Goal: Task Accomplishment & Management: Complete application form

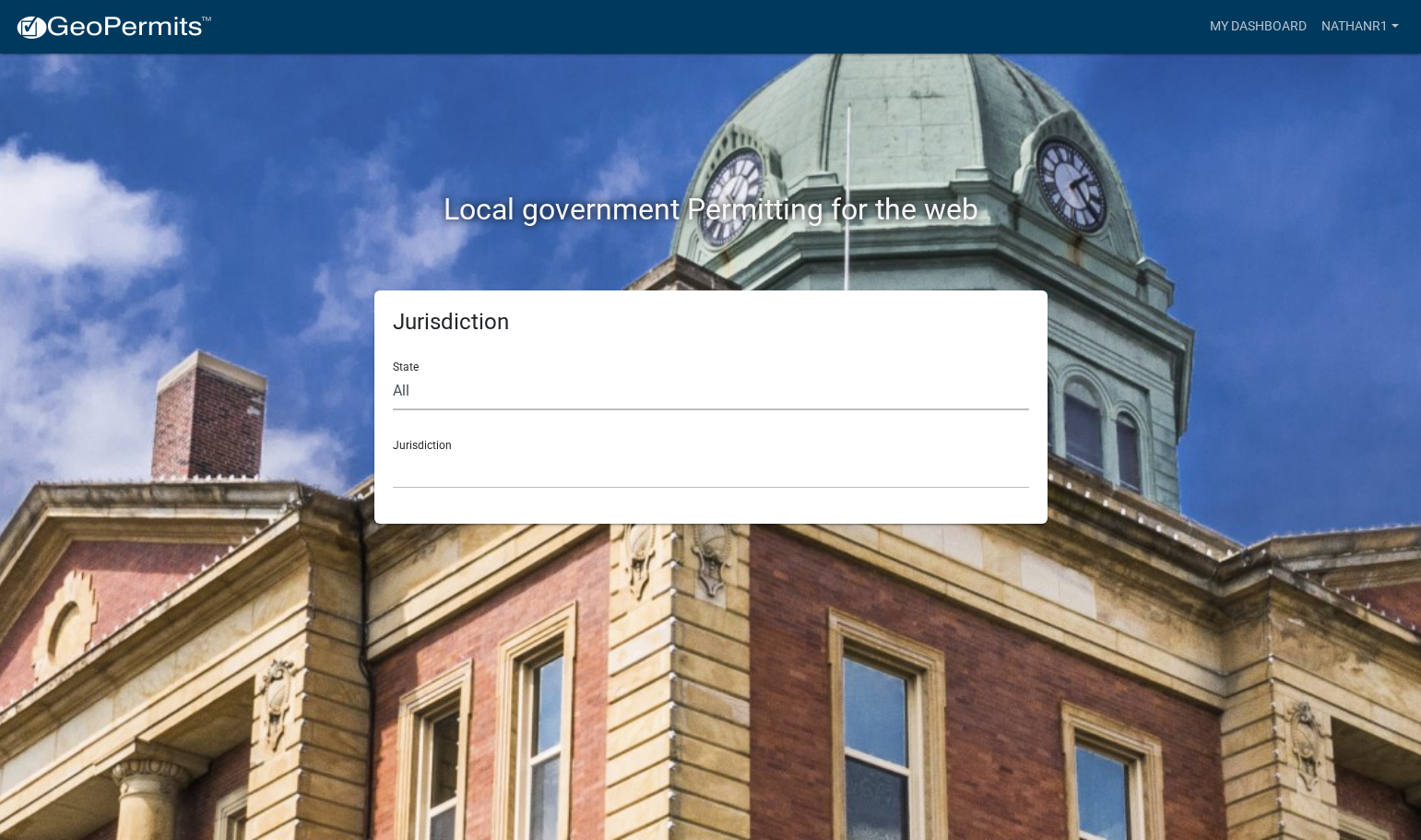
click at [466, 387] on select "All [US_STATE] [US_STATE] [US_STATE] [US_STATE] [US_STATE] [US_STATE] [US_STATE…" at bounding box center [711, 391] width 636 height 38
select select "[US_STATE]"
click at [393, 372] on select "All [US_STATE] [US_STATE] [US_STATE] [US_STATE] [US_STATE] [US_STATE] [US_STATE…" at bounding box center [711, 391] width 636 height 38
click at [448, 482] on select "[GEOGRAPHIC_DATA], [US_STATE]" at bounding box center [711, 469] width 636 height 38
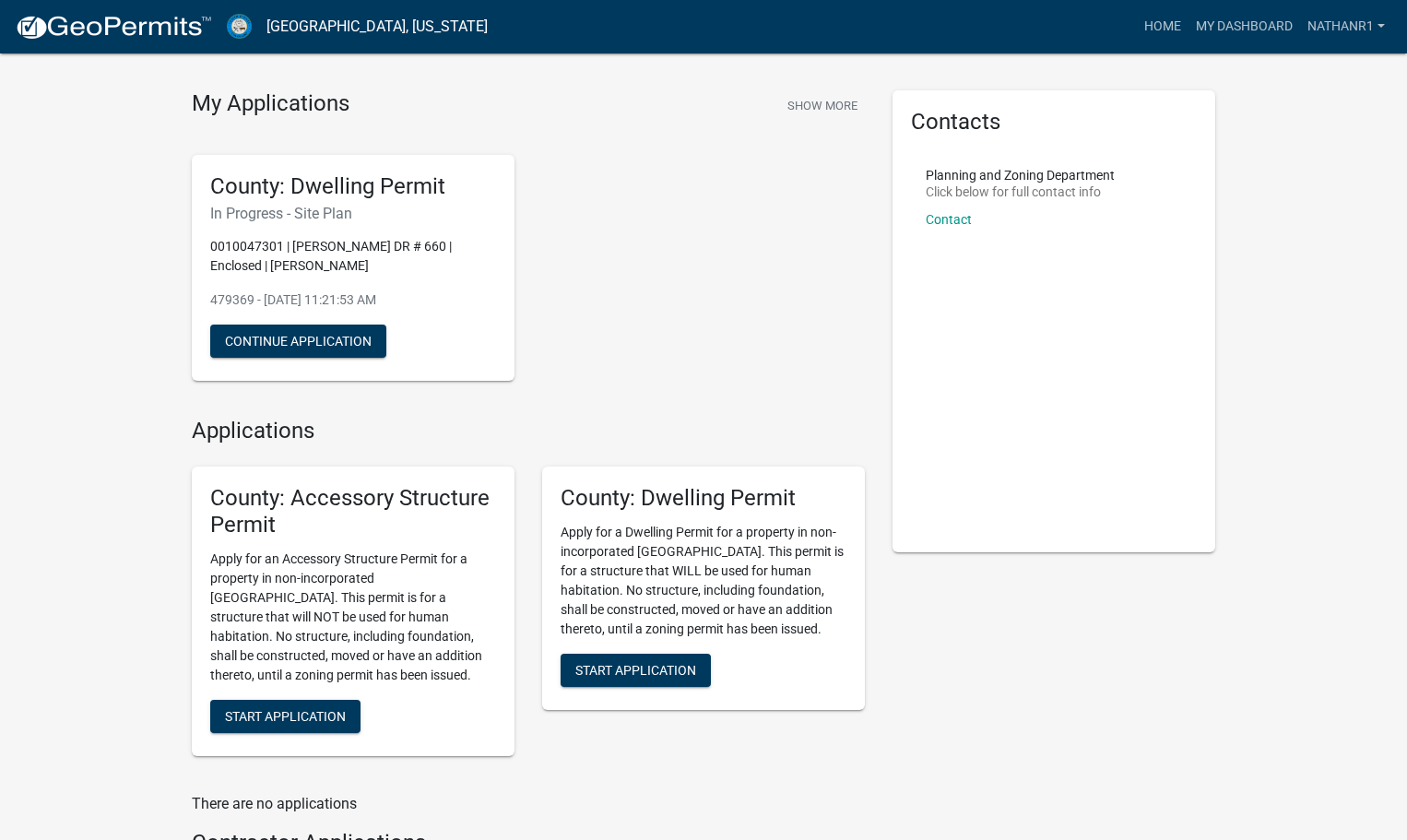
scroll to position [25, 0]
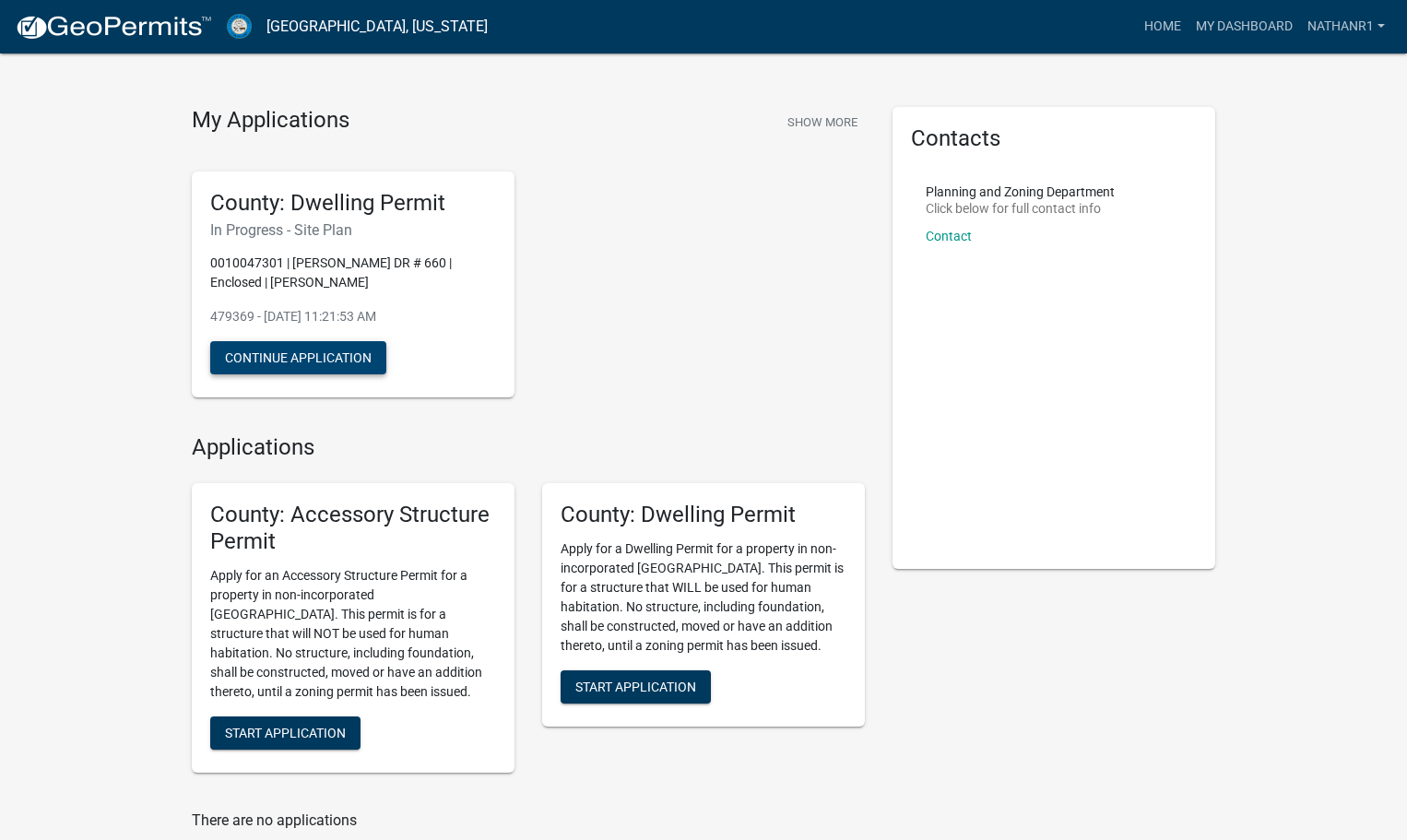
click at [265, 360] on button "Continue Application" at bounding box center [298, 357] width 177 height 33
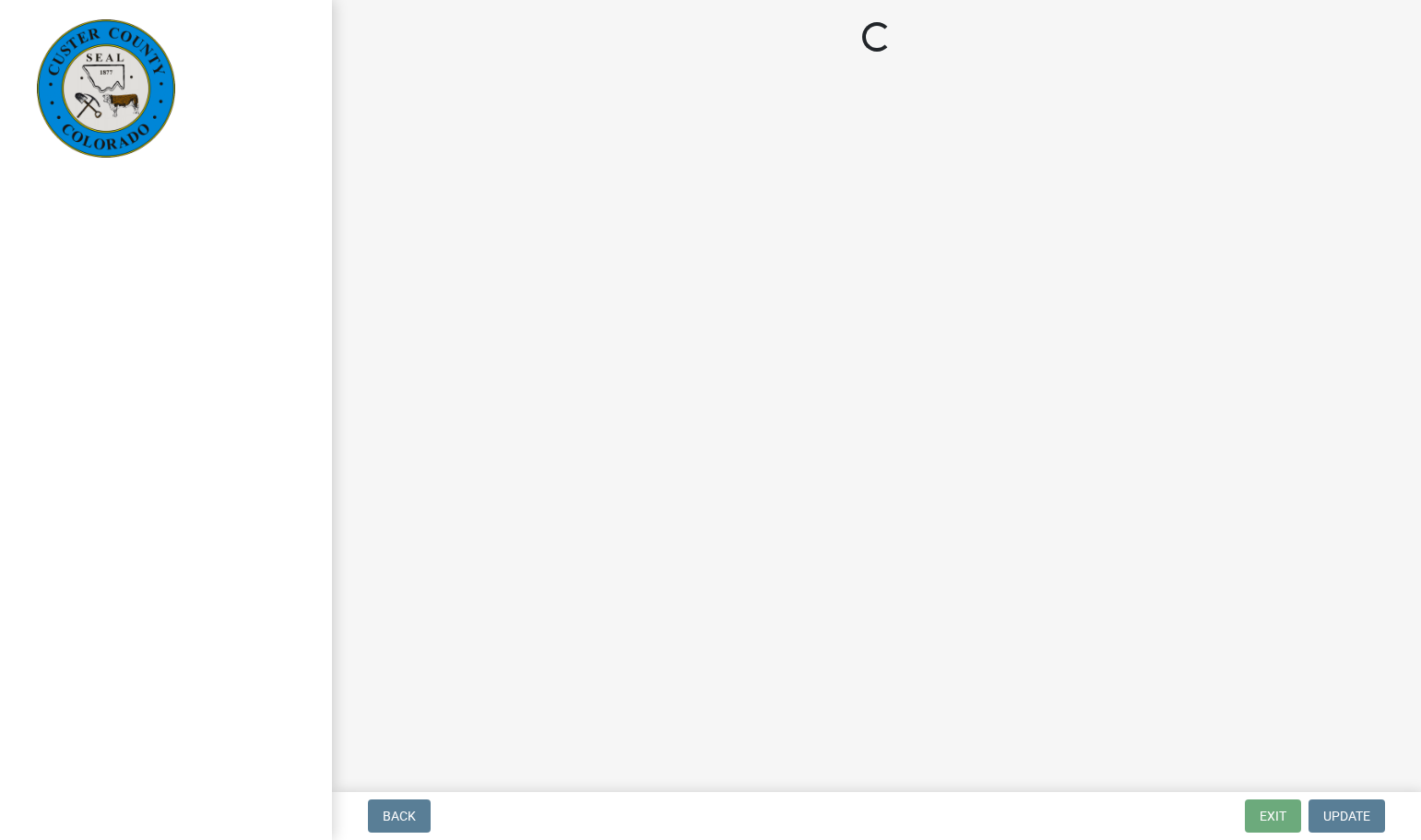
click at [1021, 467] on main "Loading..." at bounding box center [876, 392] width 1089 height 784
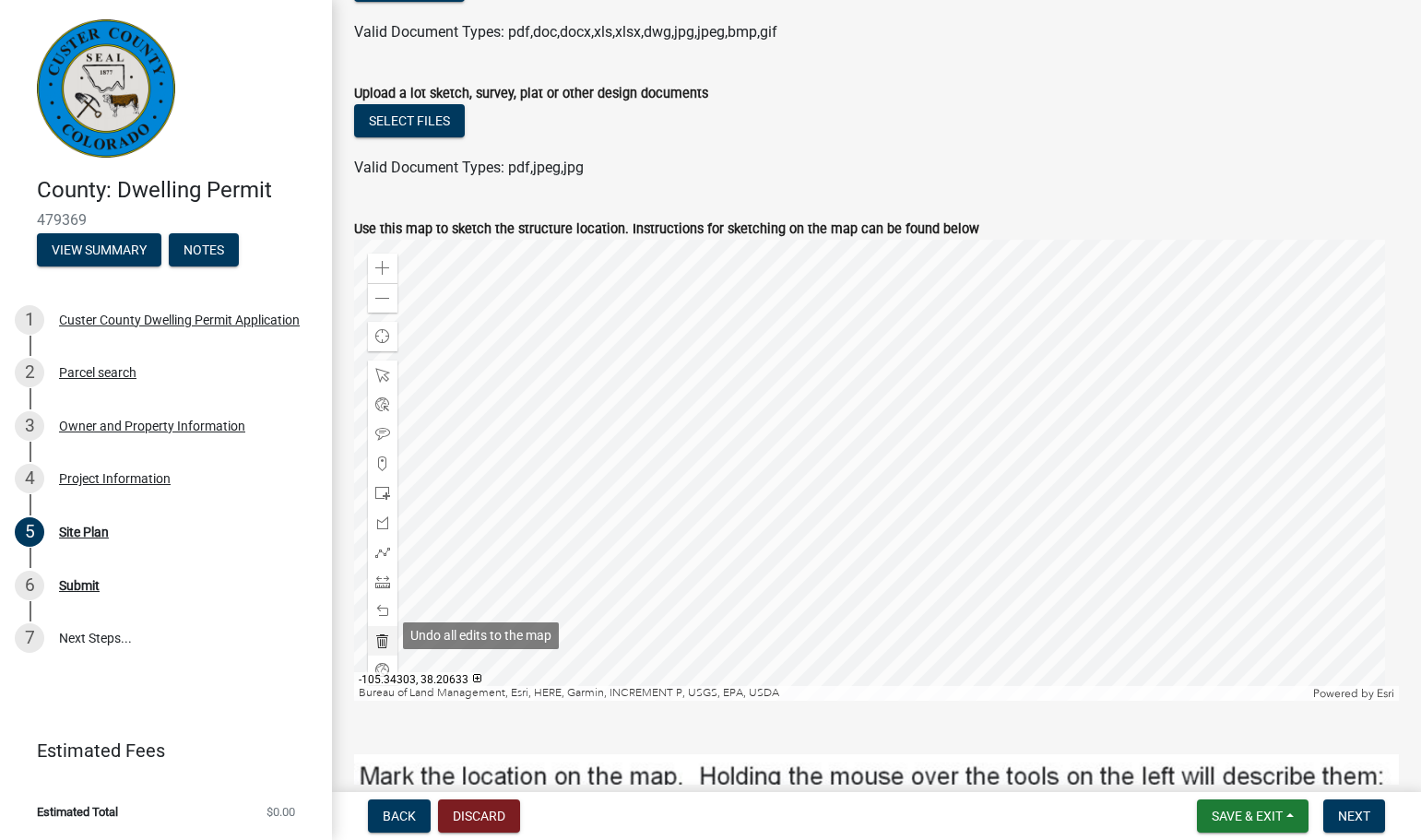
scroll to position [184, 0]
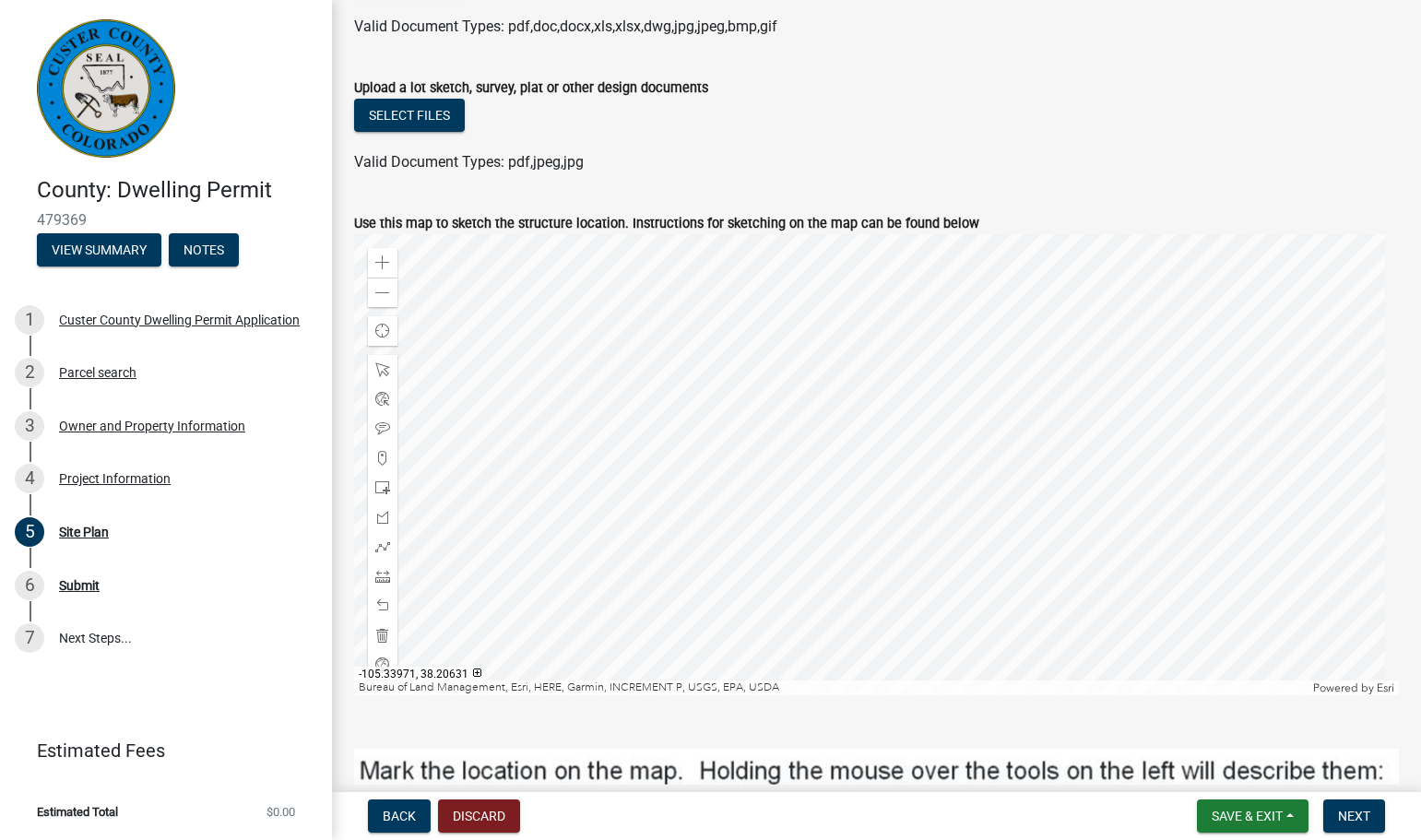
click at [750, 540] on div at bounding box center [876, 464] width 1044 height 461
click at [527, 580] on div at bounding box center [876, 464] width 1044 height 461
click at [387, 546] on span at bounding box center [382, 546] width 15 height 15
click at [777, 524] on div at bounding box center [876, 464] width 1044 height 461
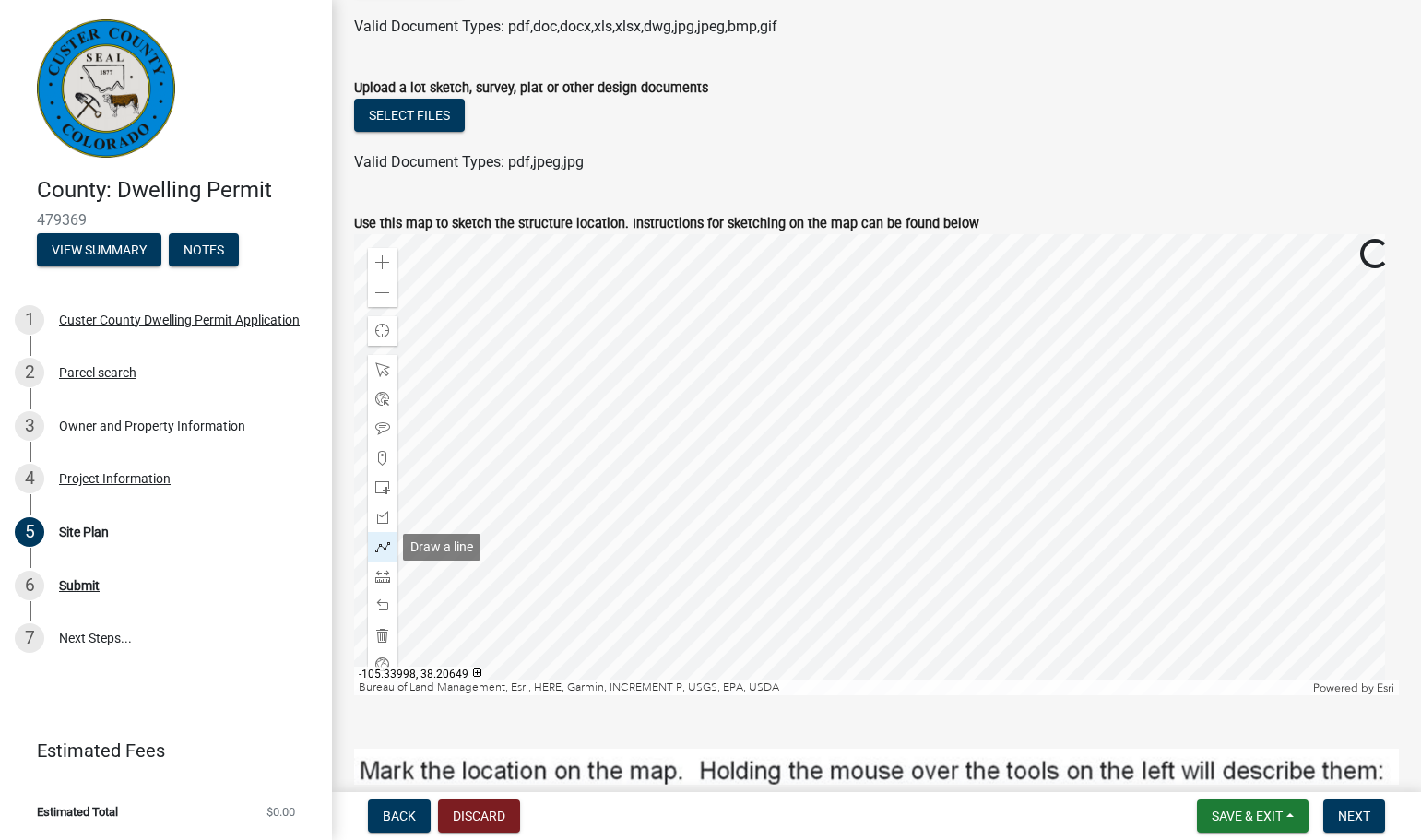
click at [377, 546] on span at bounding box center [382, 546] width 15 height 15
click at [782, 526] on div at bounding box center [876, 464] width 1044 height 461
click at [781, 538] on div at bounding box center [876, 464] width 1044 height 461
click at [780, 550] on div at bounding box center [876, 464] width 1044 height 461
click at [779, 549] on div at bounding box center [876, 464] width 1044 height 461
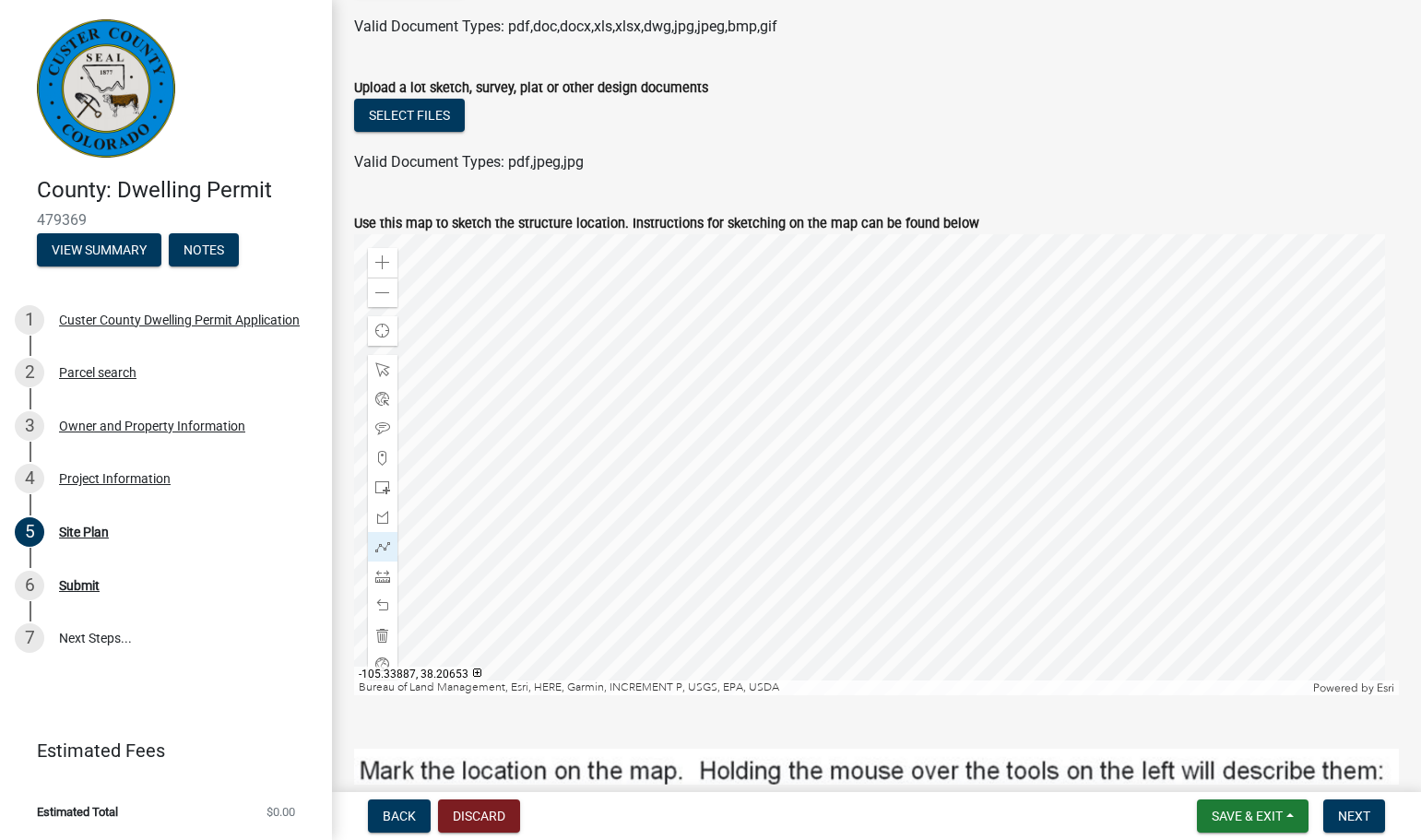
click at [781, 537] on div at bounding box center [876, 464] width 1044 height 461
click at [381, 633] on span at bounding box center [382, 635] width 15 height 15
click at [780, 540] on div at bounding box center [876, 464] width 1044 height 461
click at [842, 521] on div at bounding box center [876, 464] width 1044 height 461
click at [850, 547] on div at bounding box center [876, 464] width 1044 height 461
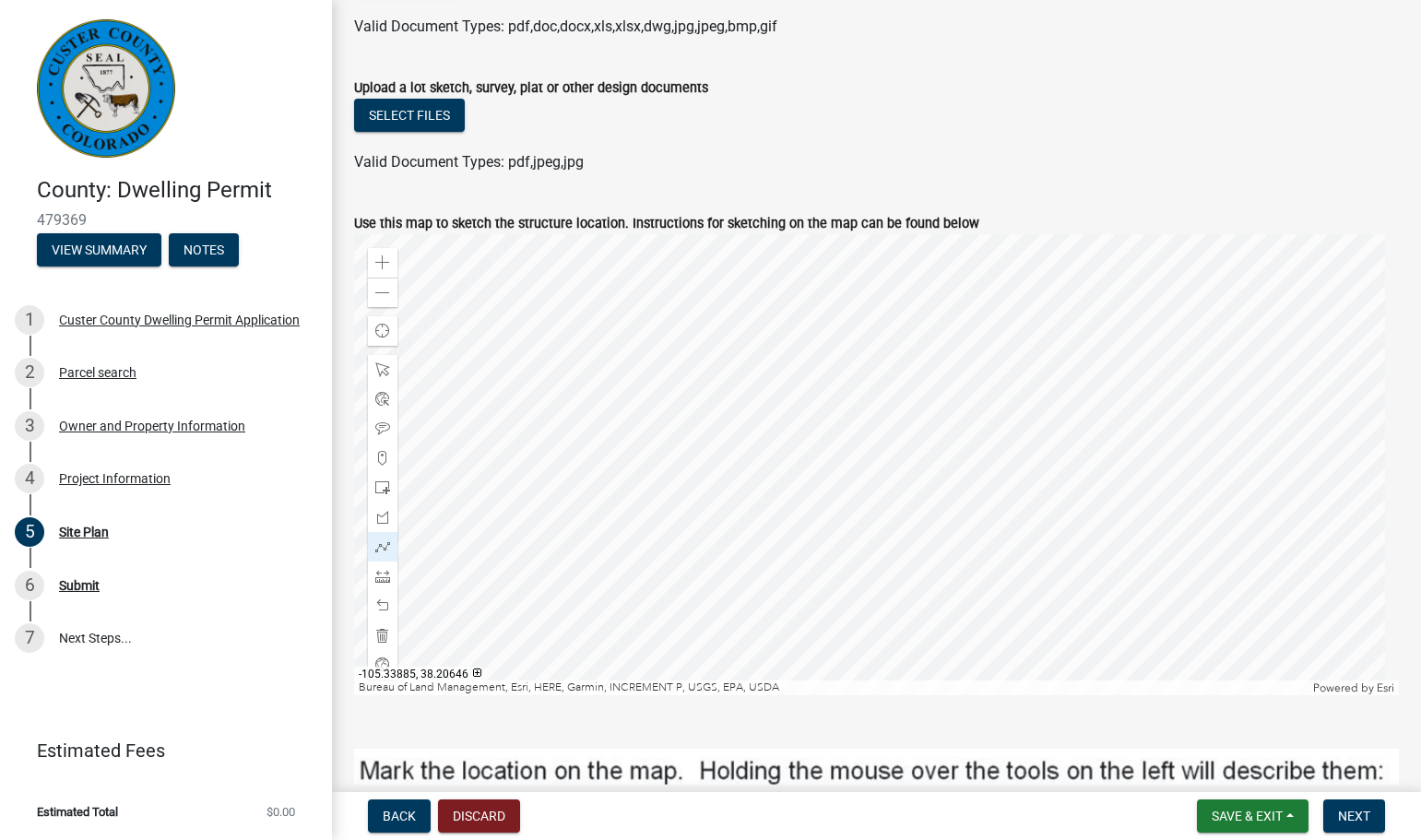
click at [787, 567] on div at bounding box center [876, 464] width 1044 height 461
click at [779, 535] on div at bounding box center [876, 464] width 1044 height 461
click at [779, 538] on div at bounding box center [876, 464] width 1044 height 461
click at [380, 368] on span at bounding box center [382, 370] width 15 height 15
click at [381, 542] on span at bounding box center [382, 546] width 15 height 15
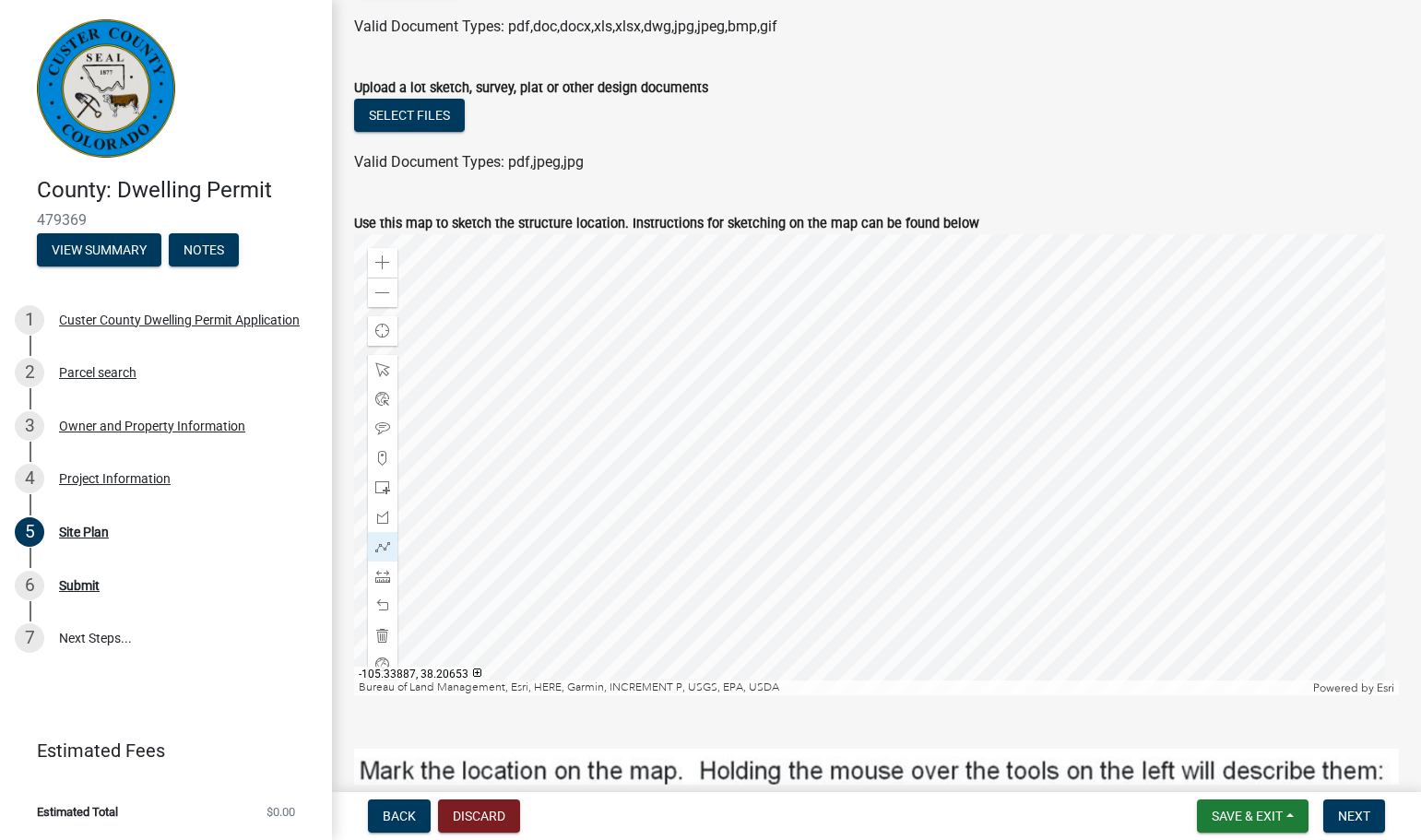
click at [782, 536] on div at bounding box center [876, 464] width 1044 height 461
click at [788, 562] on div at bounding box center [876, 464] width 1044 height 461
click at [843, 552] on div at bounding box center [876, 464] width 1044 height 461
click at [837, 525] on div at bounding box center [876, 464] width 1044 height 461
click at [779, 535] on div at bounding box center [876, 464] width 1044 height 461
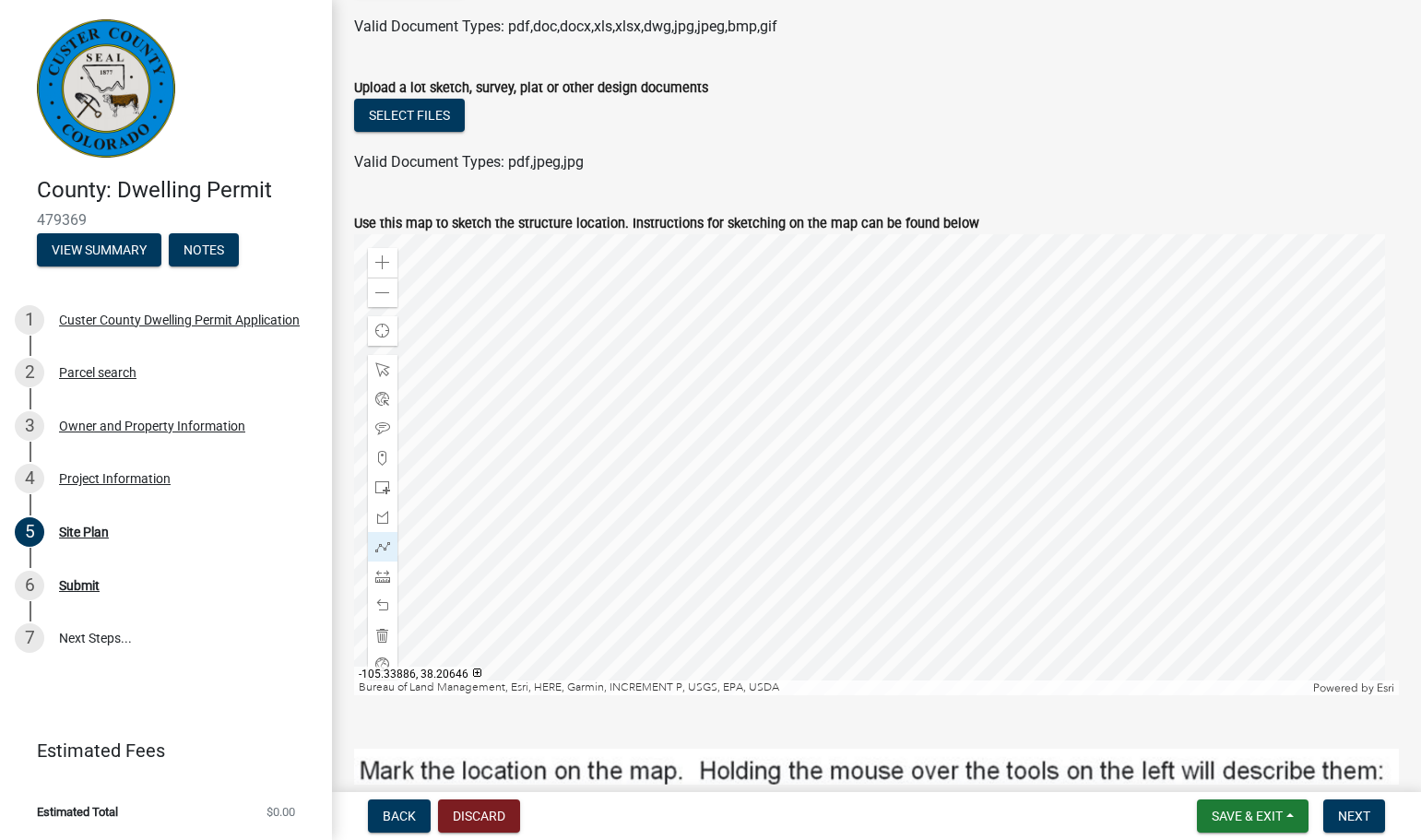
click at [787, 567] on div at bounding box center [876, 464] width 1044 height 461
click at [842, 551] on div at bounding box center [876, 464] width 1044 height 461
drag, startPoint x: 1358, startPoint y: 812, endPoint x: 1307, endPoint y: 781, distance: 59.7
click at [1360, 812] on span "Next" at bounding box center [1354, 815] width 32 height 15
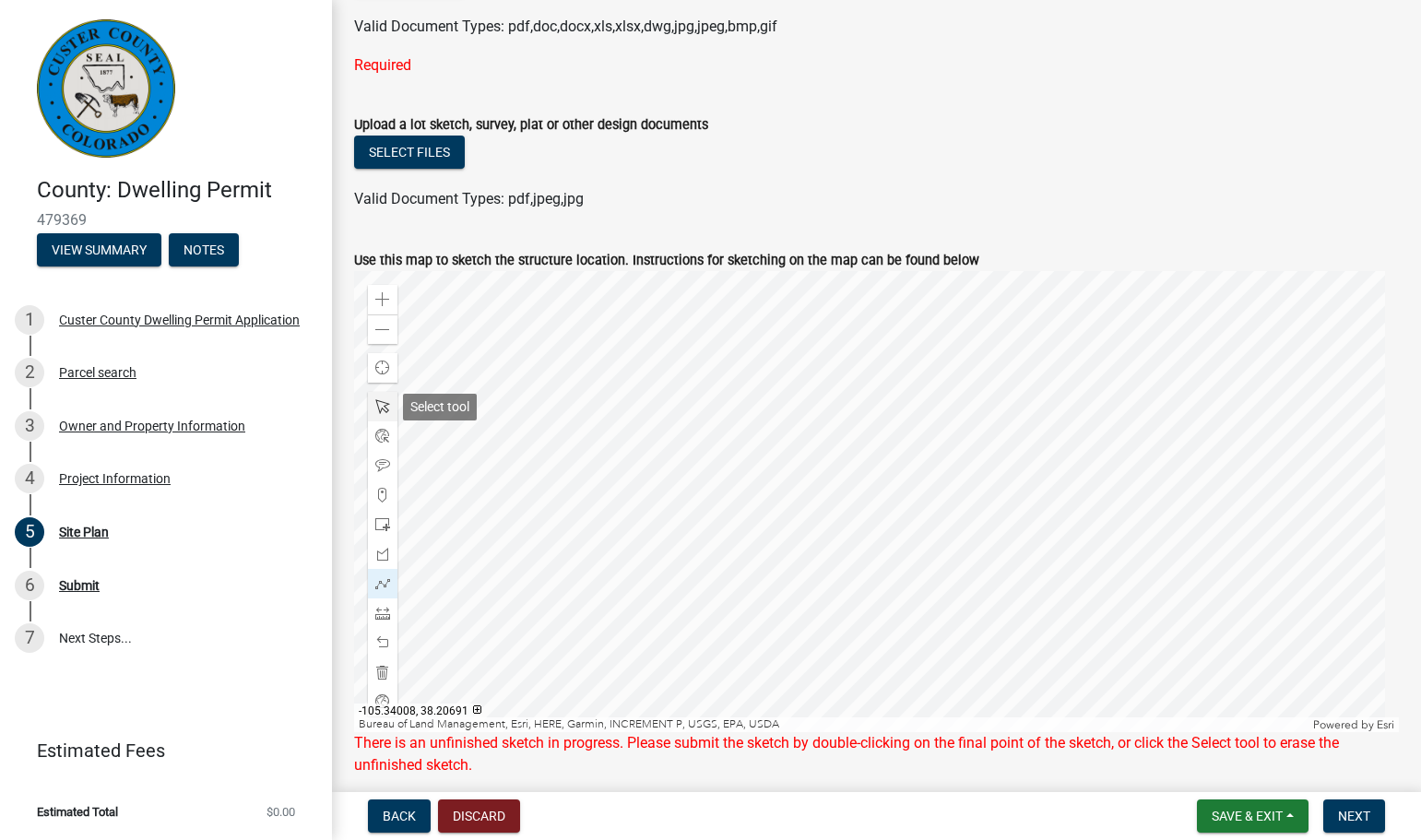
drag, startPoint x: 376, startPoint y: 411, endPoint x: 375, endPoint y: 392, distance: 19.0
click at [376, 410] on span at bounding box center [382, 407] width 15 height 15
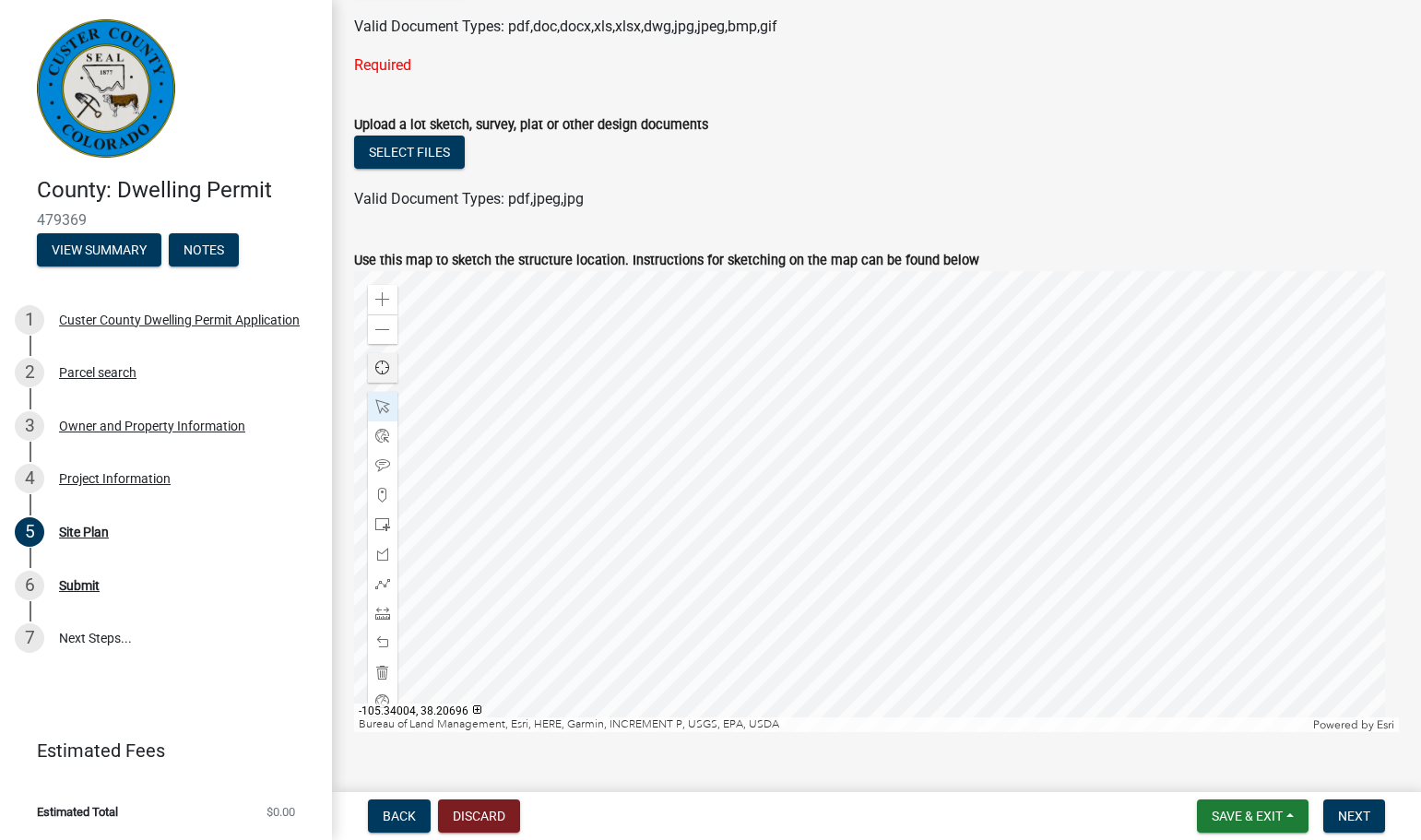
click at [380, 369] on span "Find my location" at bounding box center [382, 368] width 15 height 15
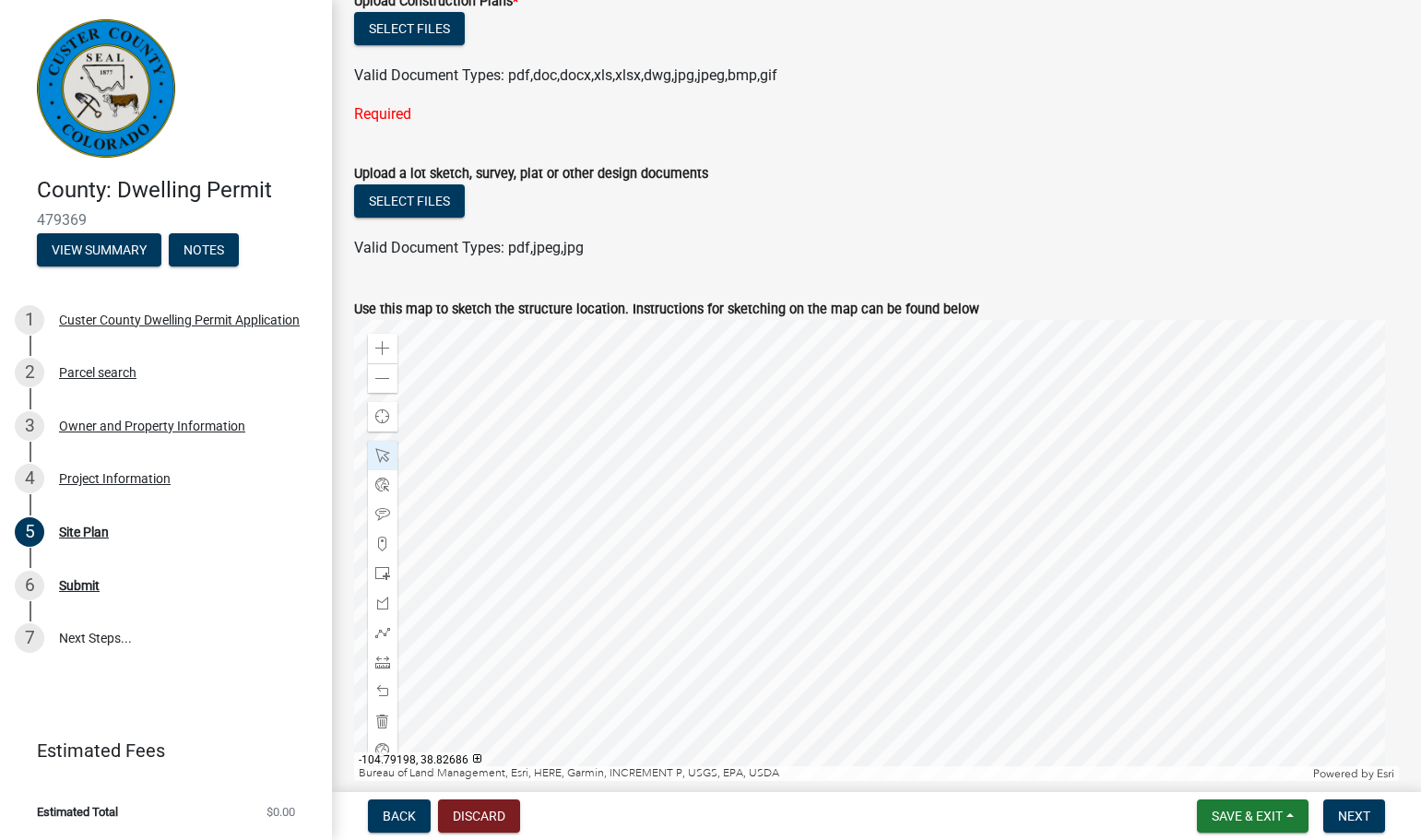
scroll to position [154, 0]
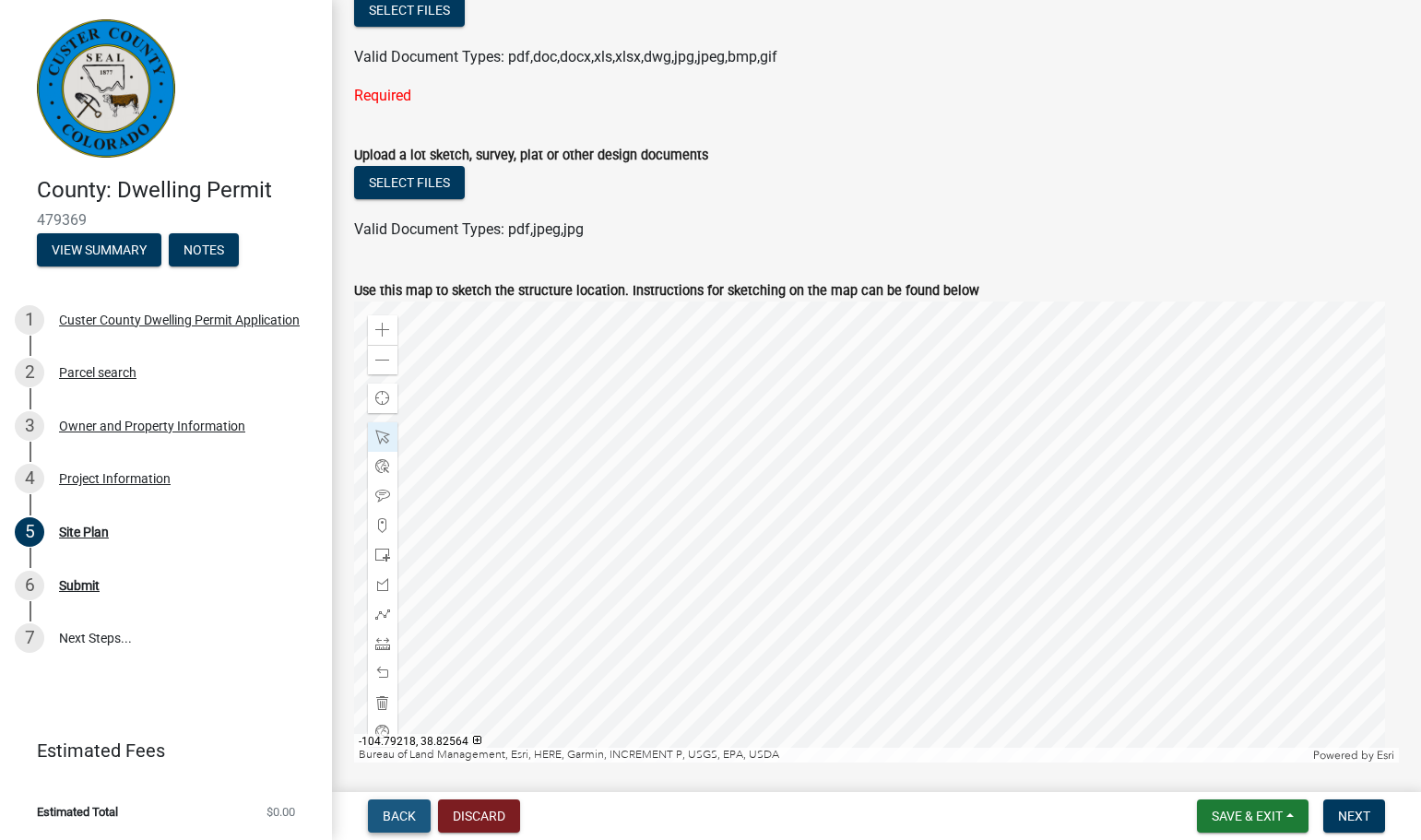
click at [396, 806] on button "Back" at bounding box center [399, 815] width 62 height 33
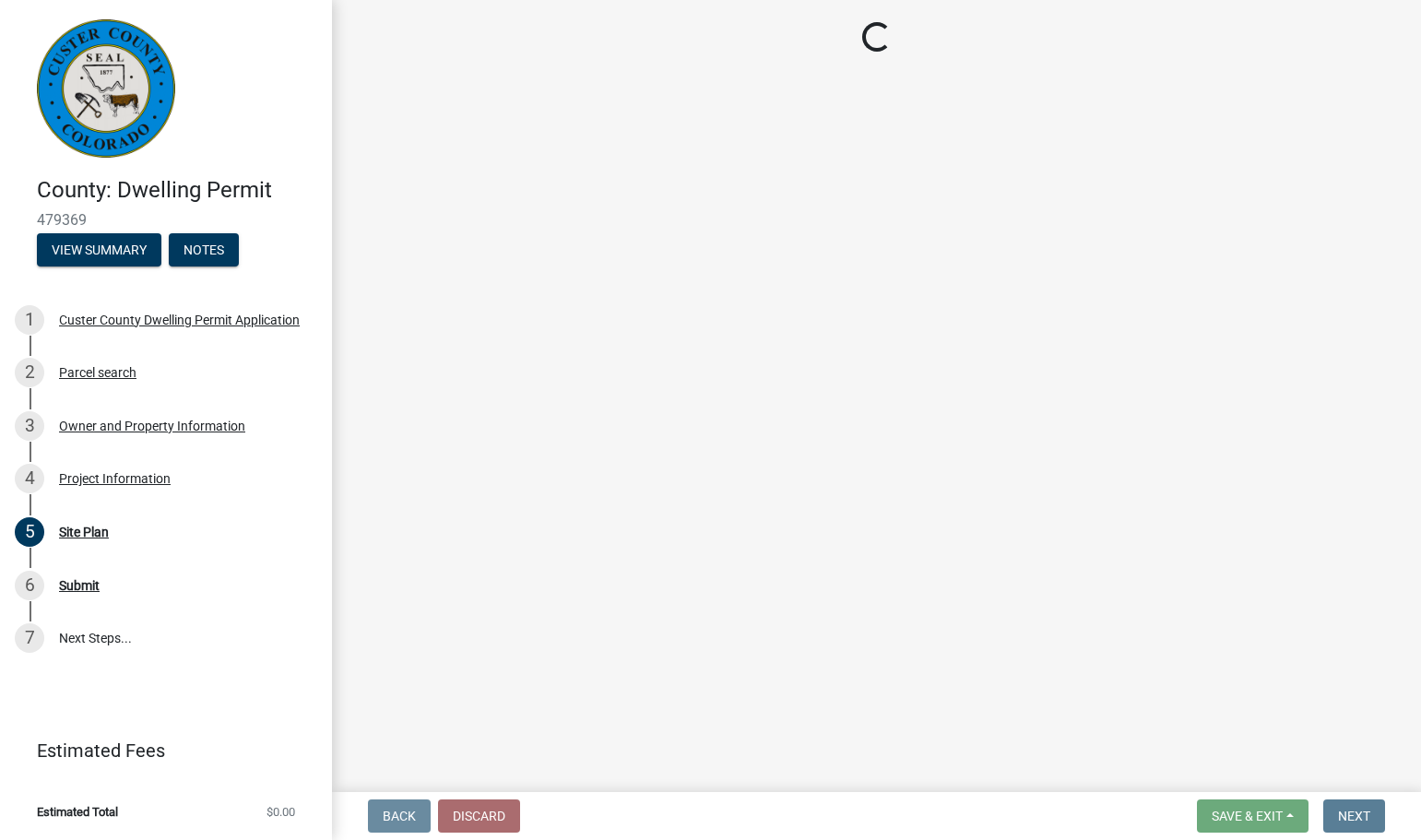
scroll to position [0, 0]
select select "CO"
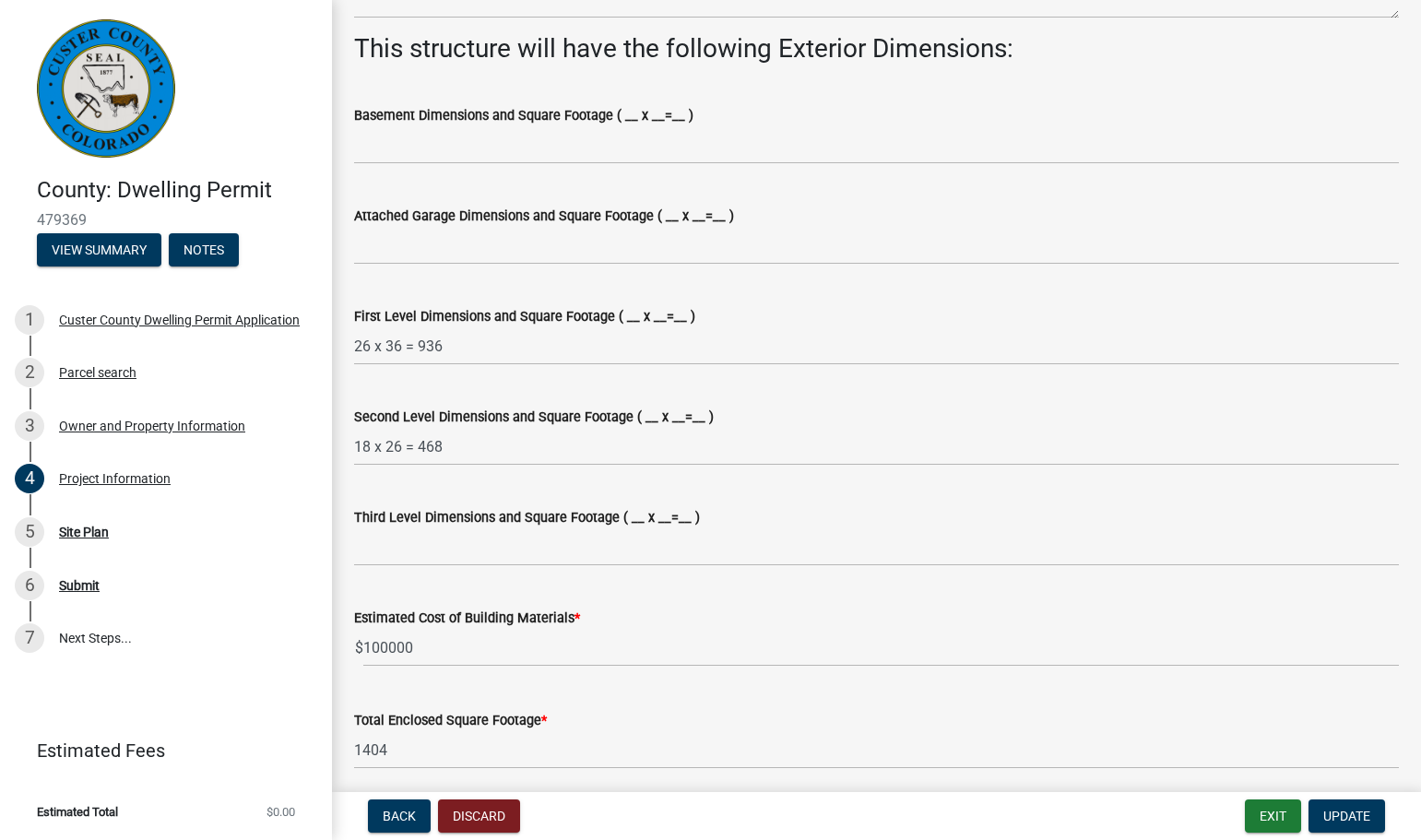
scroll to position [1198, 0]
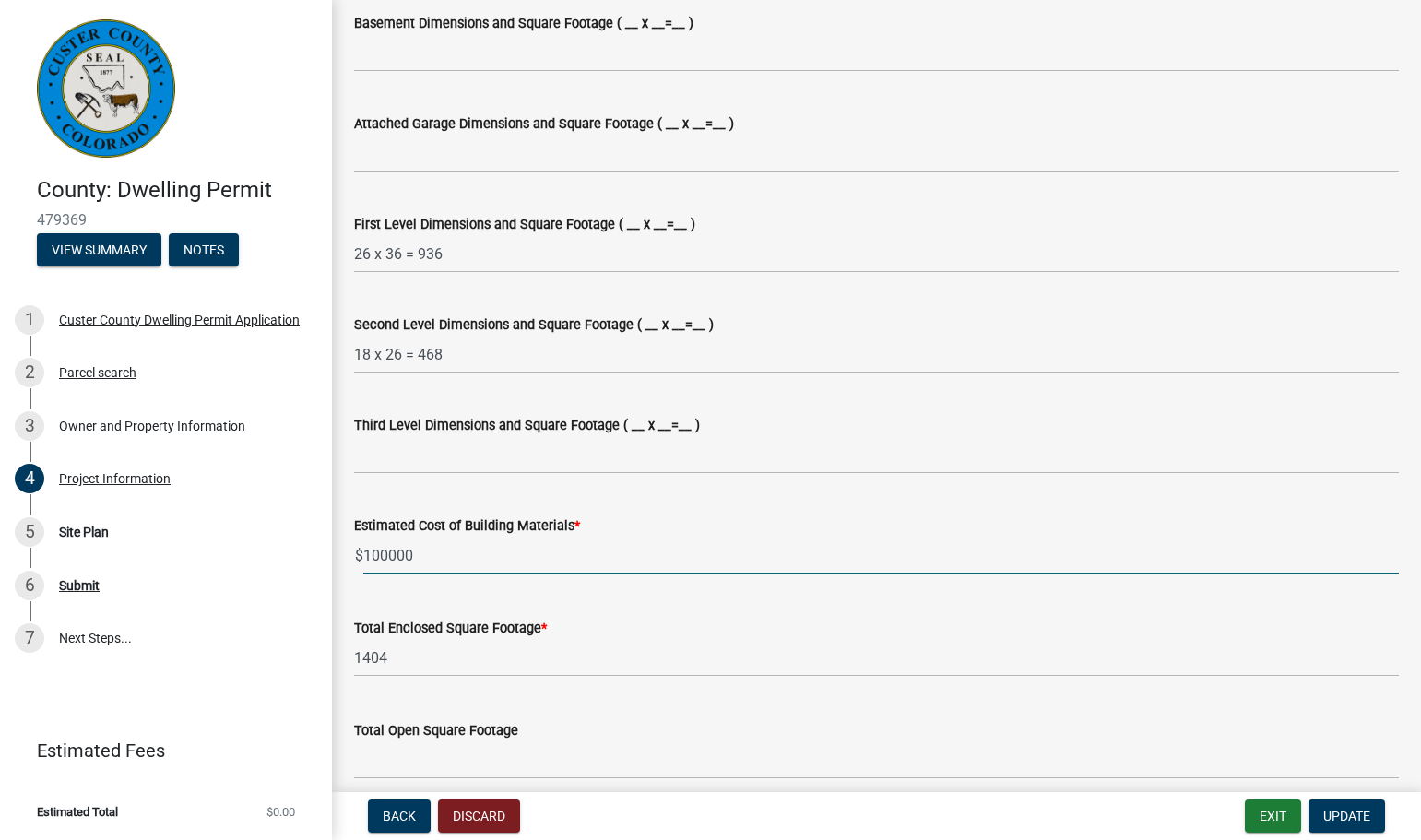
click at [387, 552] on input "100000" at bounding box center [881, 555] width 1036 height 38
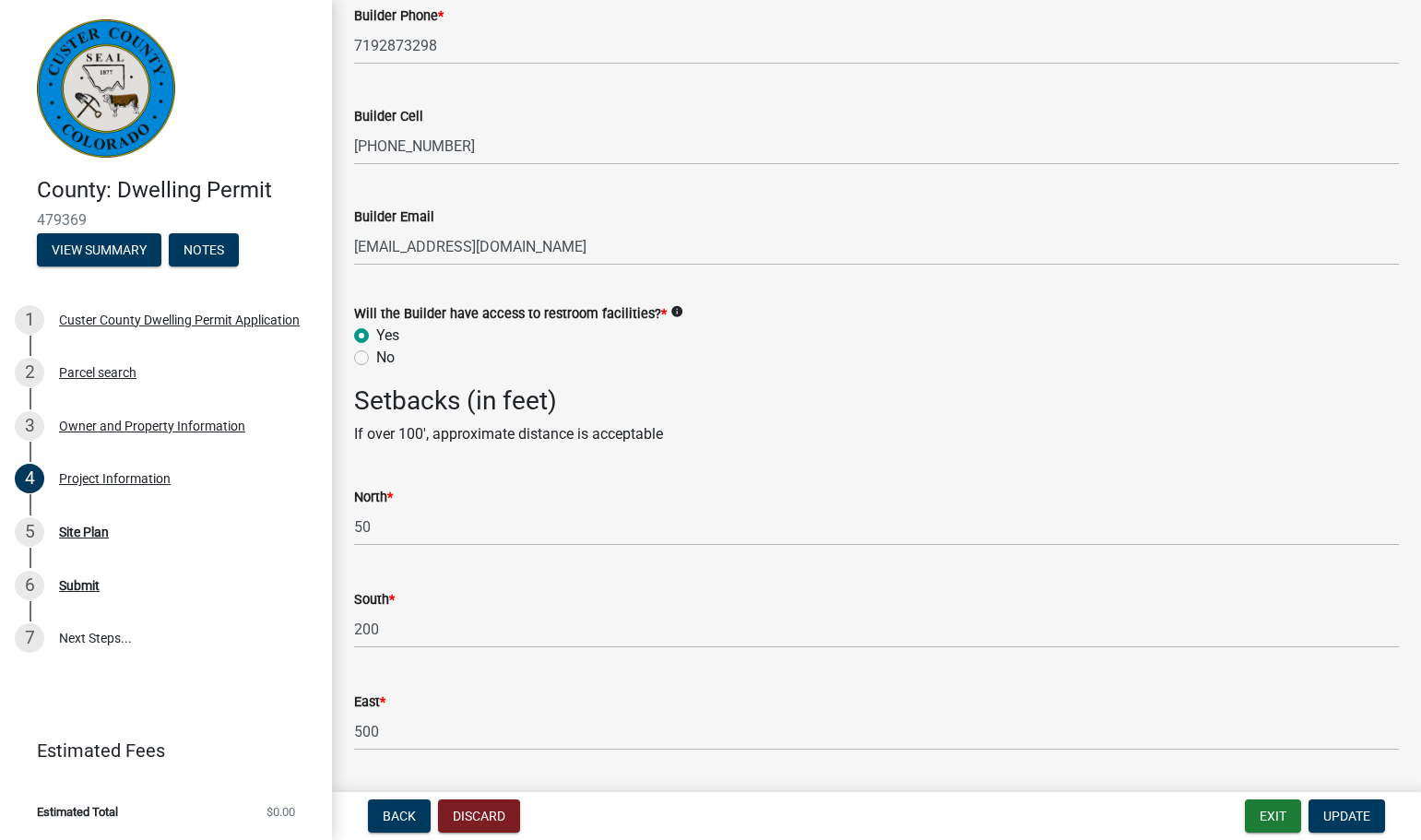
scroll to position [3072, 0]
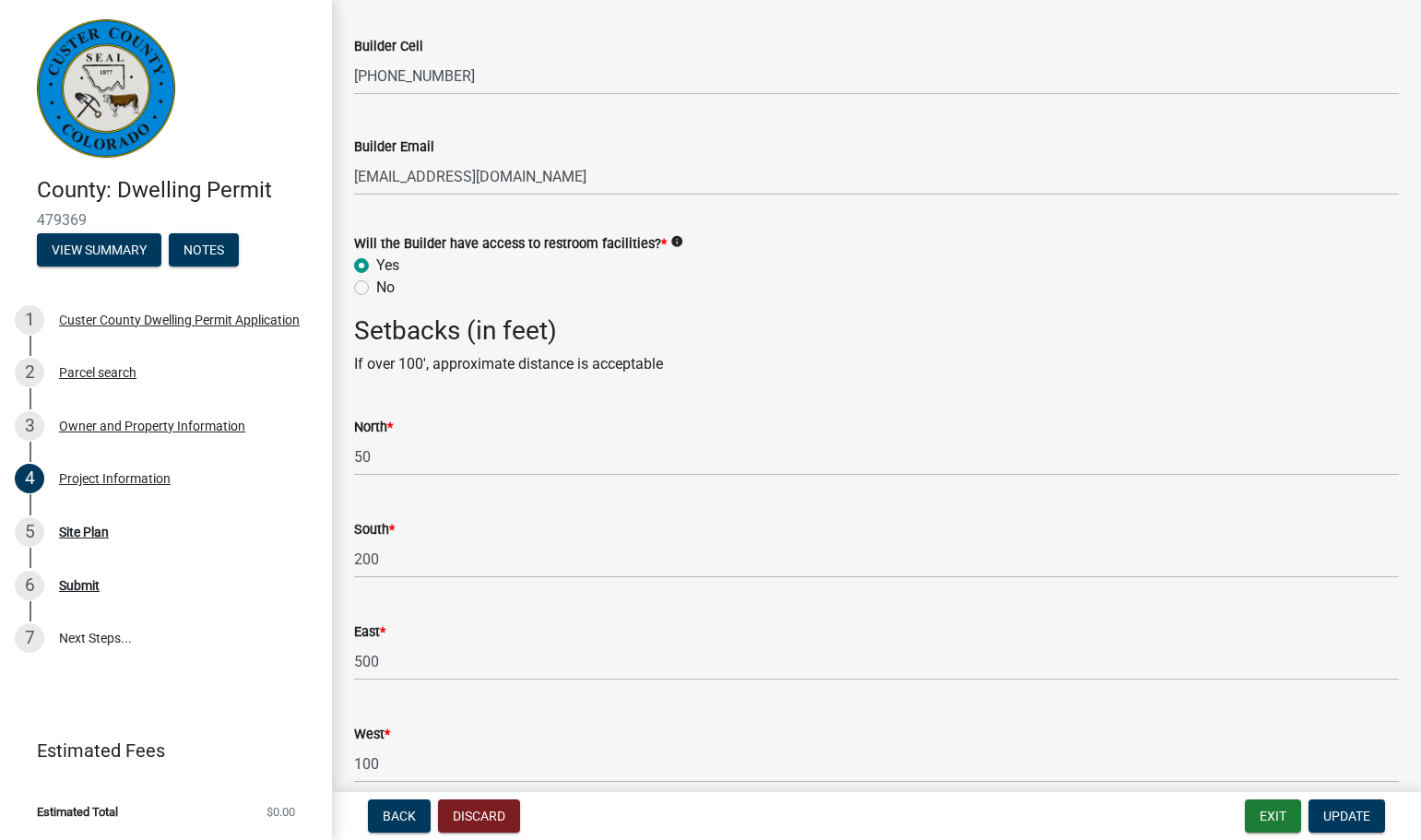
type input "125000"
click at [380, 452] on input "50" at bounding box center [876, 457] width 1044 height 38
type input "5"
type input "300"
click at [385, 658] on input "500" at bounding box center [876, 662] width 1044 height 38
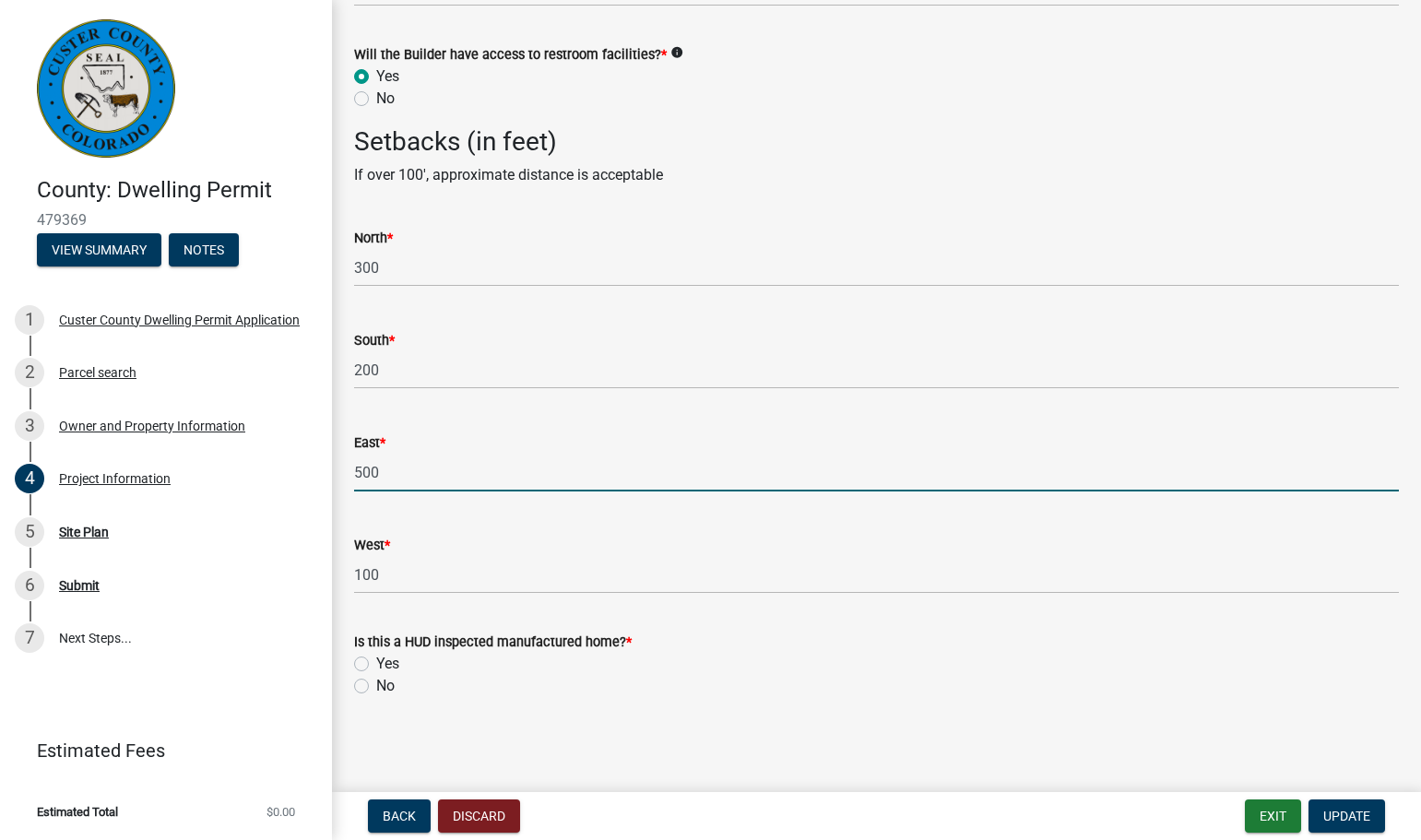
scroll to position [3262, 0]
click at [376, 685] on label "No" at bounding box center [385, 684] width 19 height 22
click at [376, 685] on input "No" at bounding box center [381, 680] width 12 height 12
radio input "true"
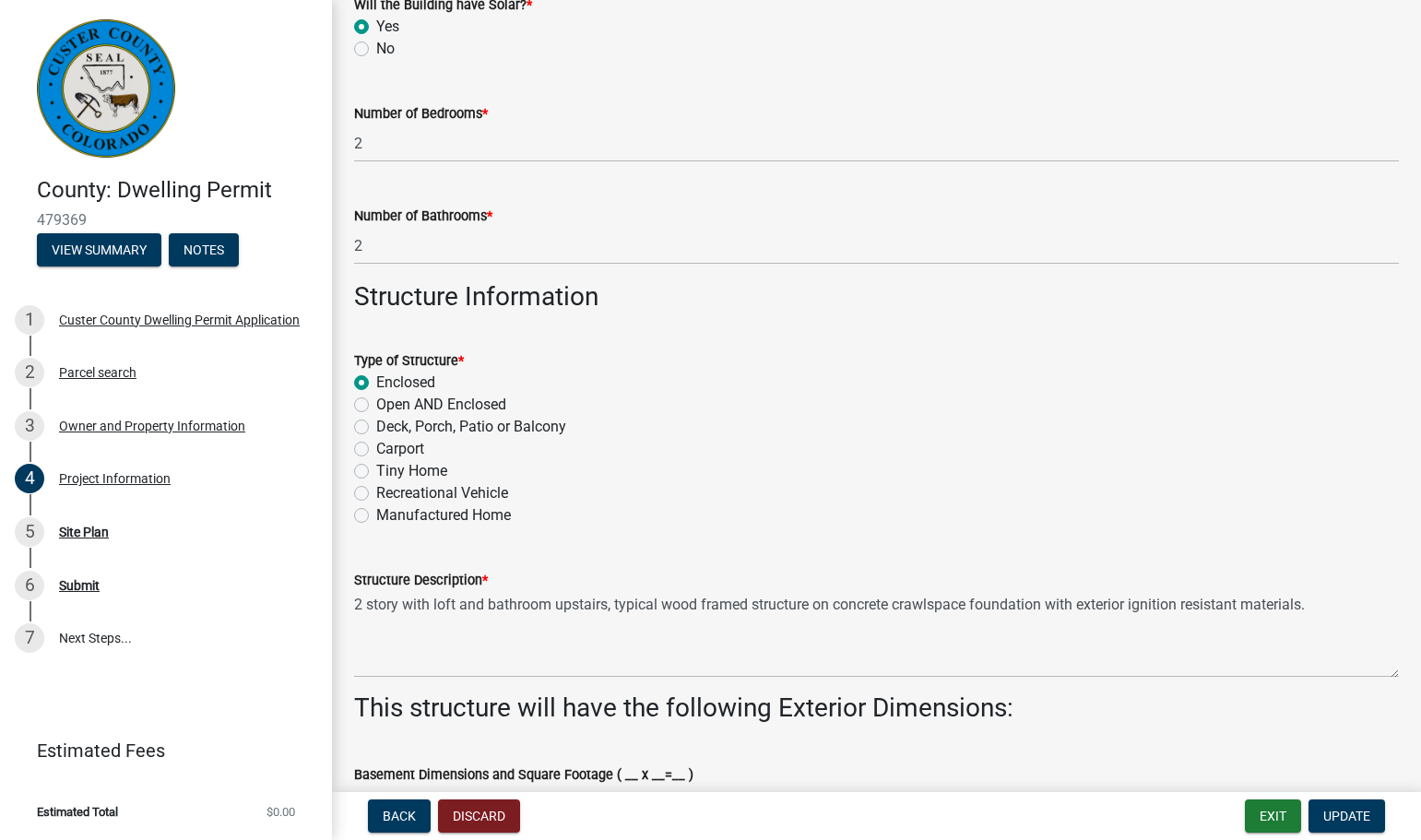
scroll to position [466, 0]
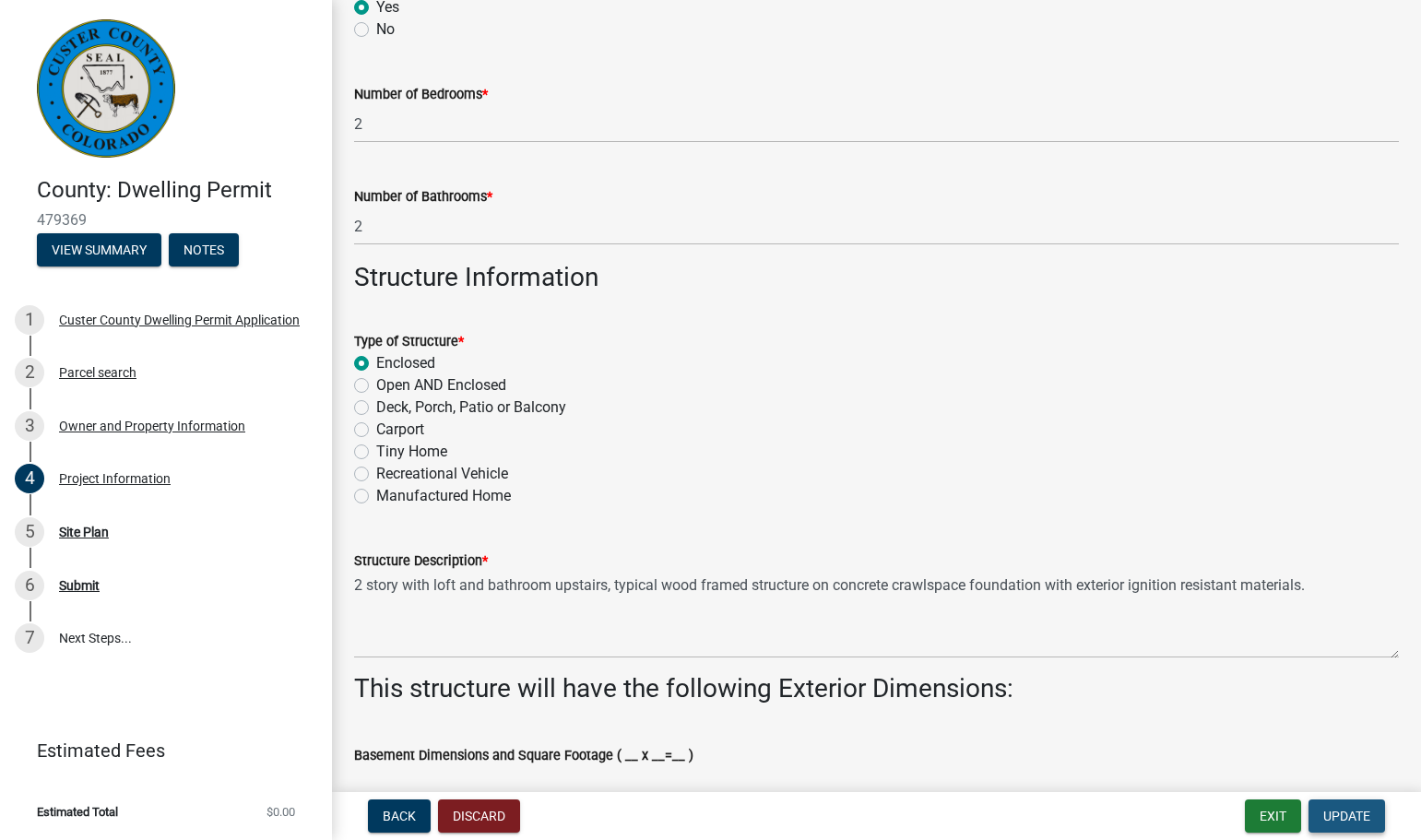
click at [1341, 817] on span "Update" at bounding box center [1346, 815] width 47 height 15
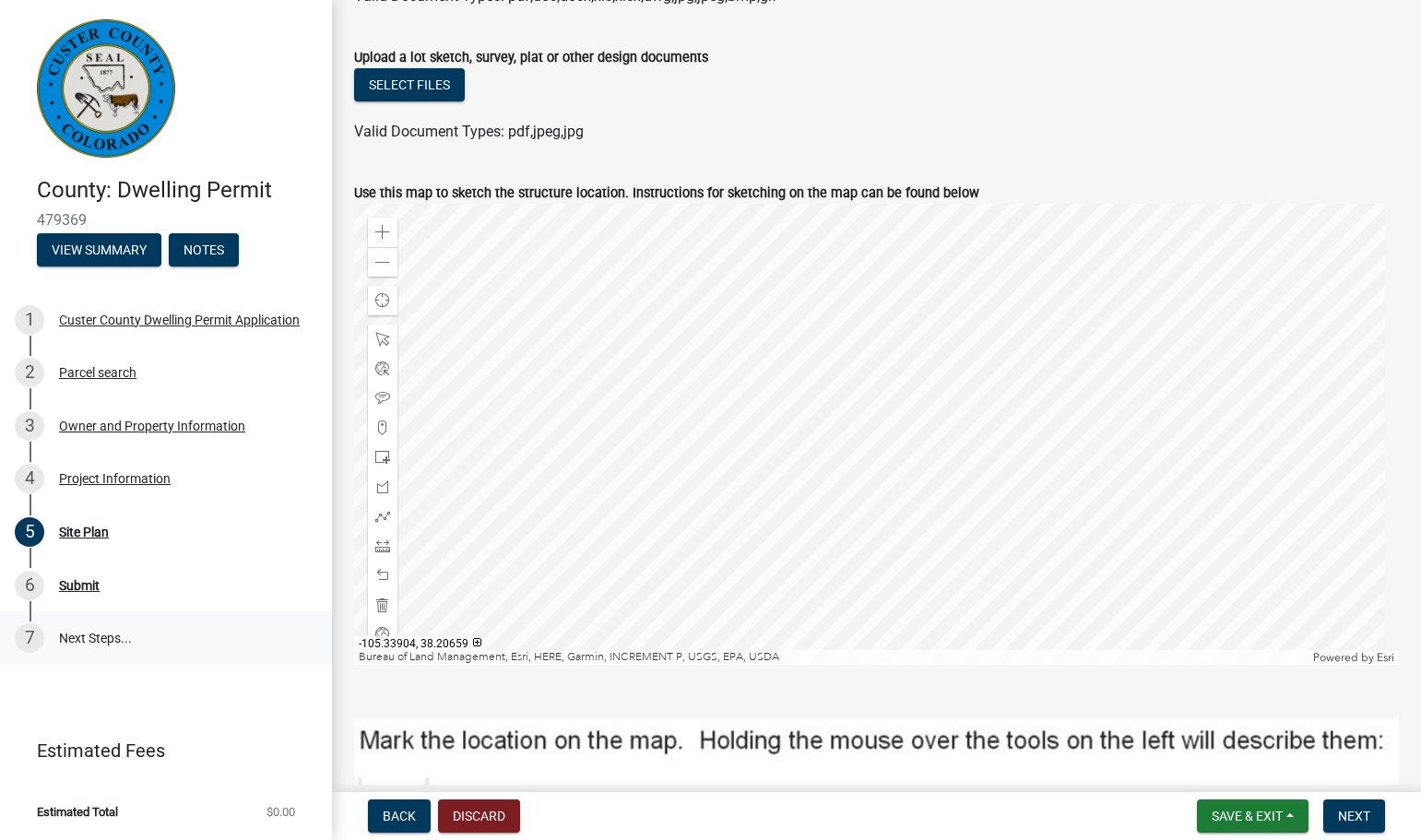
scroll to position [123, 0]
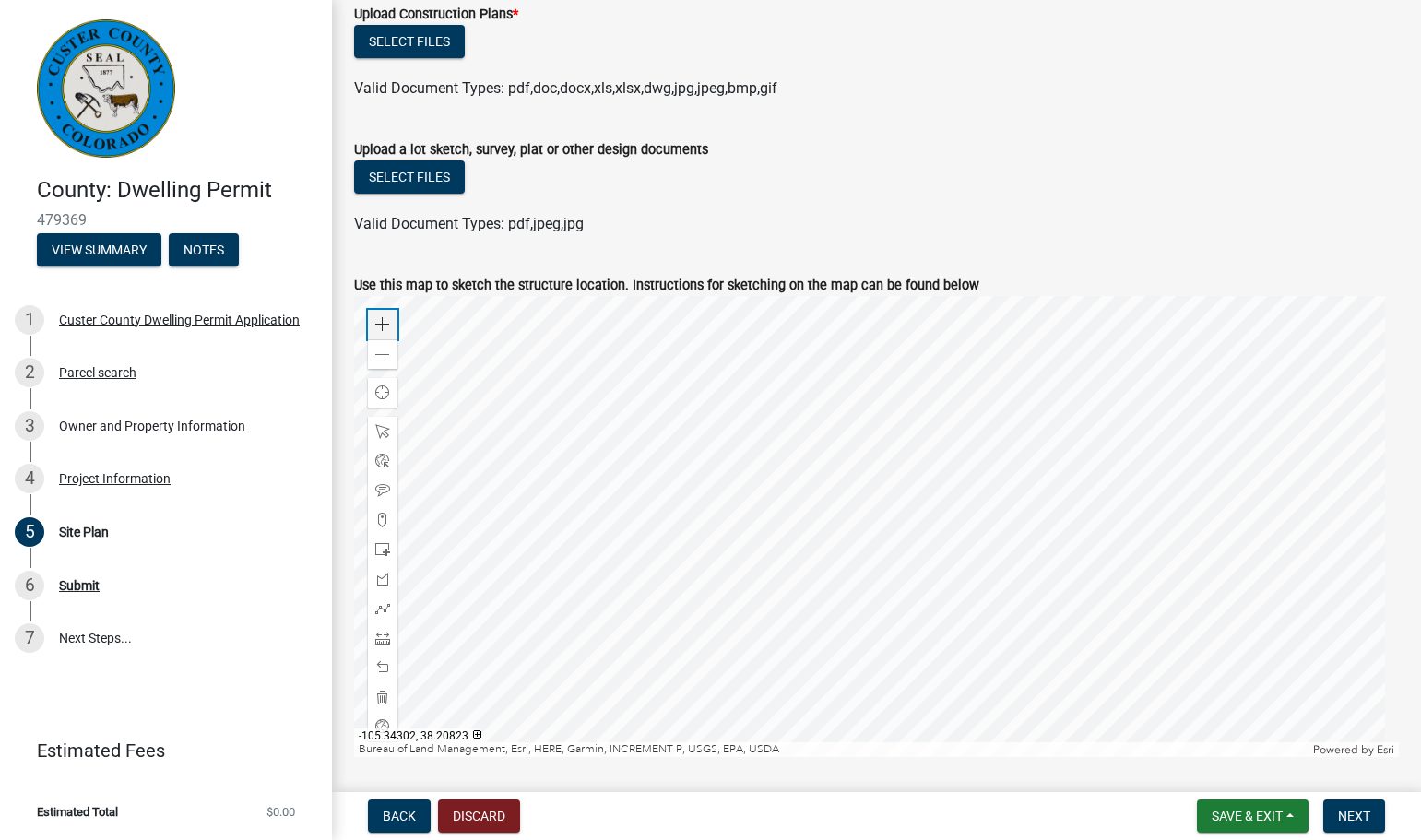
click at [381, 324] on span at bounding box center [382, 325] width 15 height 15
click at [905, 395] on div at bounding box center [876, 526] width 1044 height 461
drag, startPoint x: 384, startPoint y: 607, endPoint x: 425, endPoint y: 598, distance: 42.0
click at [386, 601] on span at bounding box center [382, 609] width 15 height 15
click at [827, 445] on div at bounding box center [876, 526] width 1044 height 461
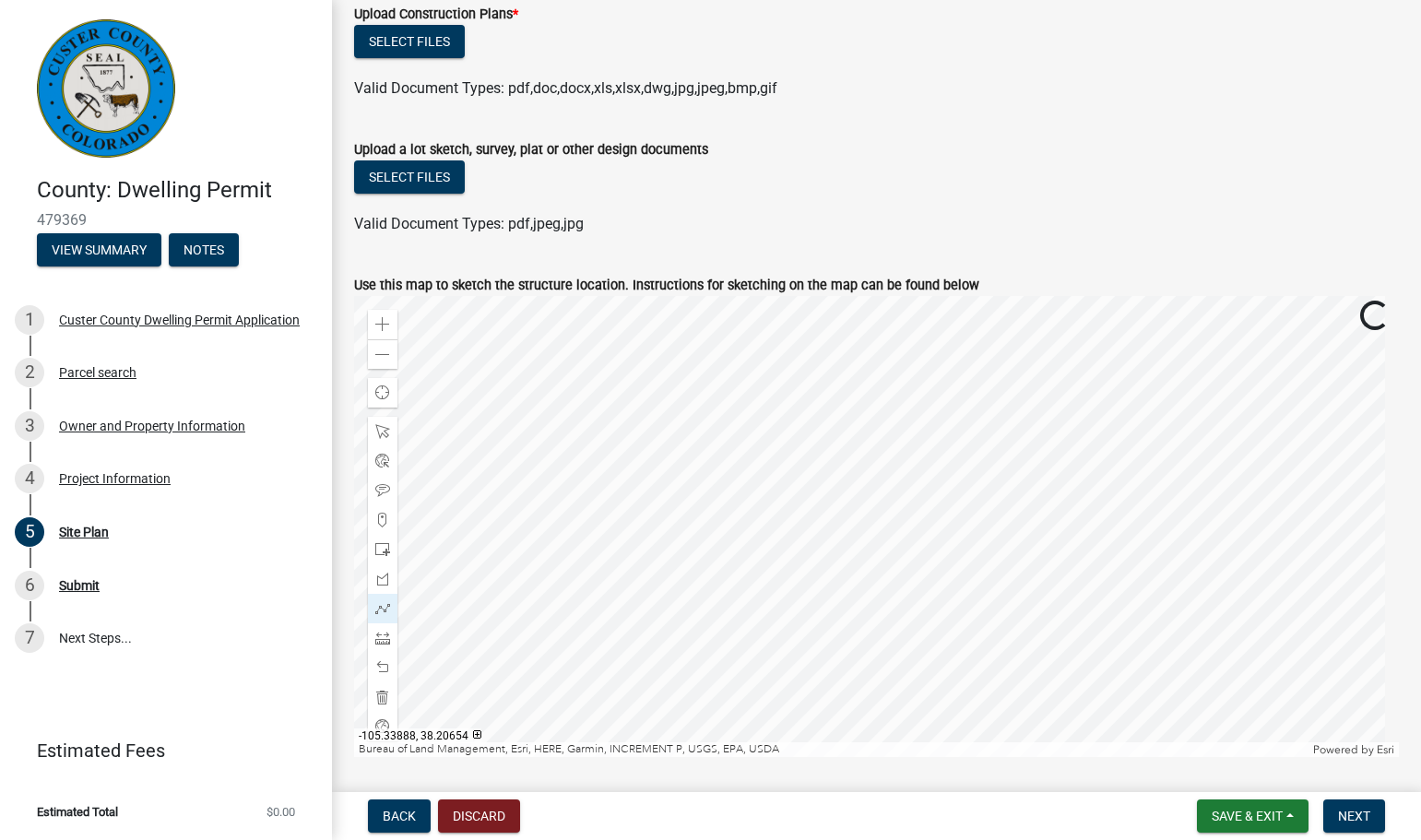
click at [824, 441] on div at bounding box center [876, 526] width 1044 height 461
click at [881, 426] on div at bounding box center [876, 526] width 1044 height 461
click at [888, 462] on div at bounding box center [876, 526] width 1044 height 461
click at [834, 476] on div at bounding box center [876, 526] width 1044 height 461
click at [825, 440] on div at bounding box center [876, 526] width 1044 height 461
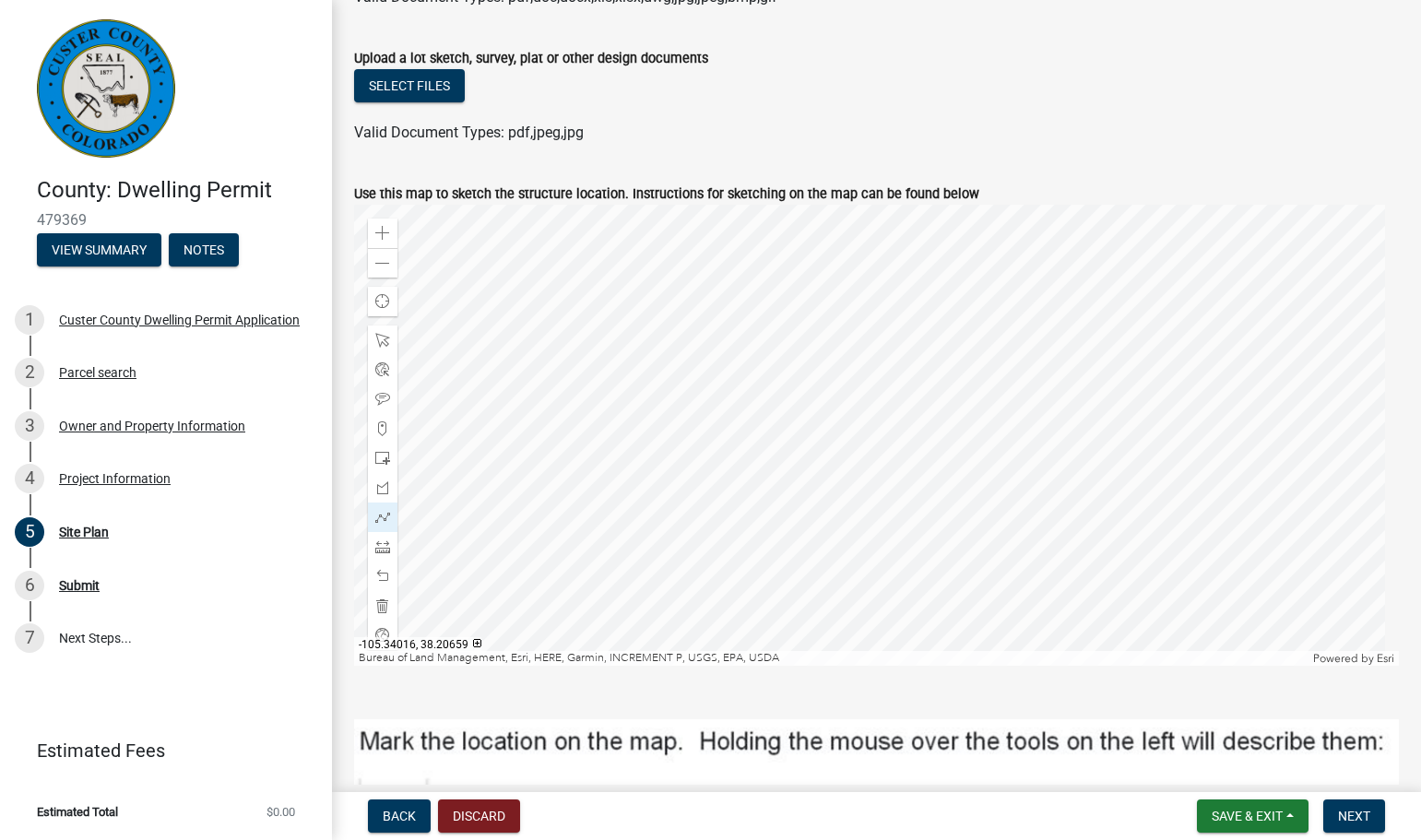
scroll to position [215, 0]
click at [826, 349] on div at bounding box center [876, 434] width 1044 height 461
click at [379, 546] on span at bounding box center [382, 546] width 15 height 15
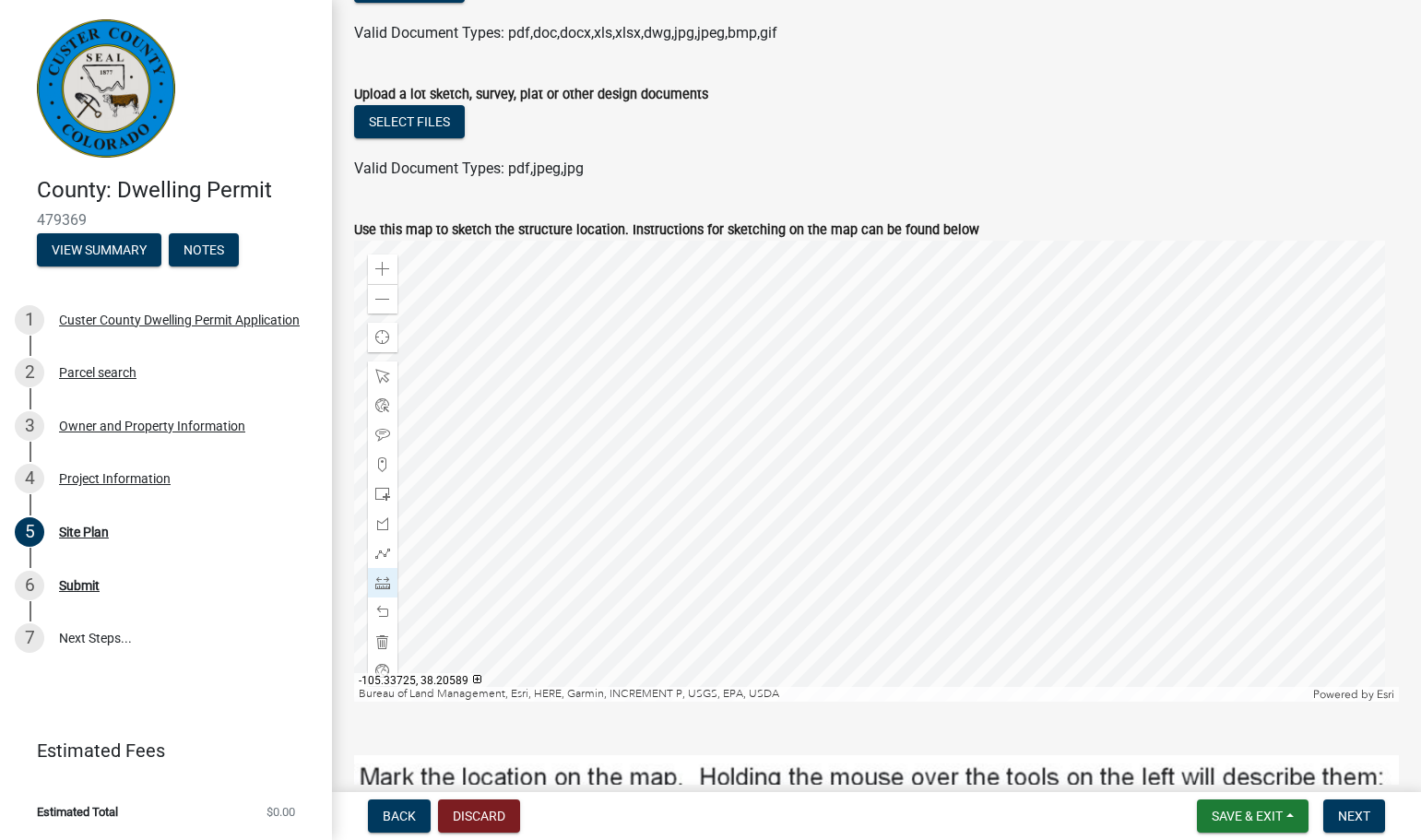
scroll to position [187, 0]
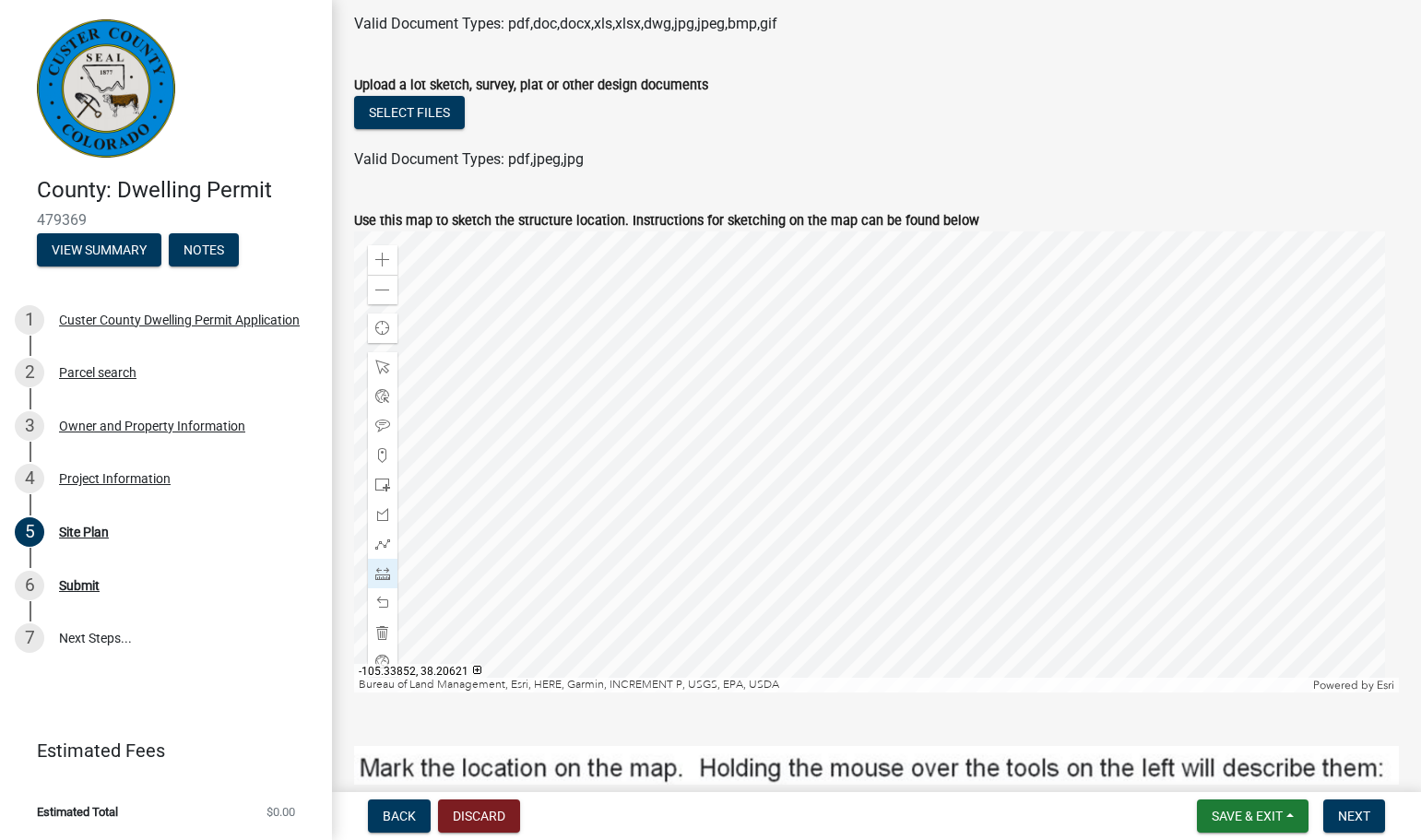
click at [952, 527] on div at bounding box center [876, 462] width 1044 height 461
click at [922, 516] on div at bounding box center [876, 462] width 1044 height 461
click at [392, 295] on div "Zoom out" at bounding box center [382, 289] width 29 height 29
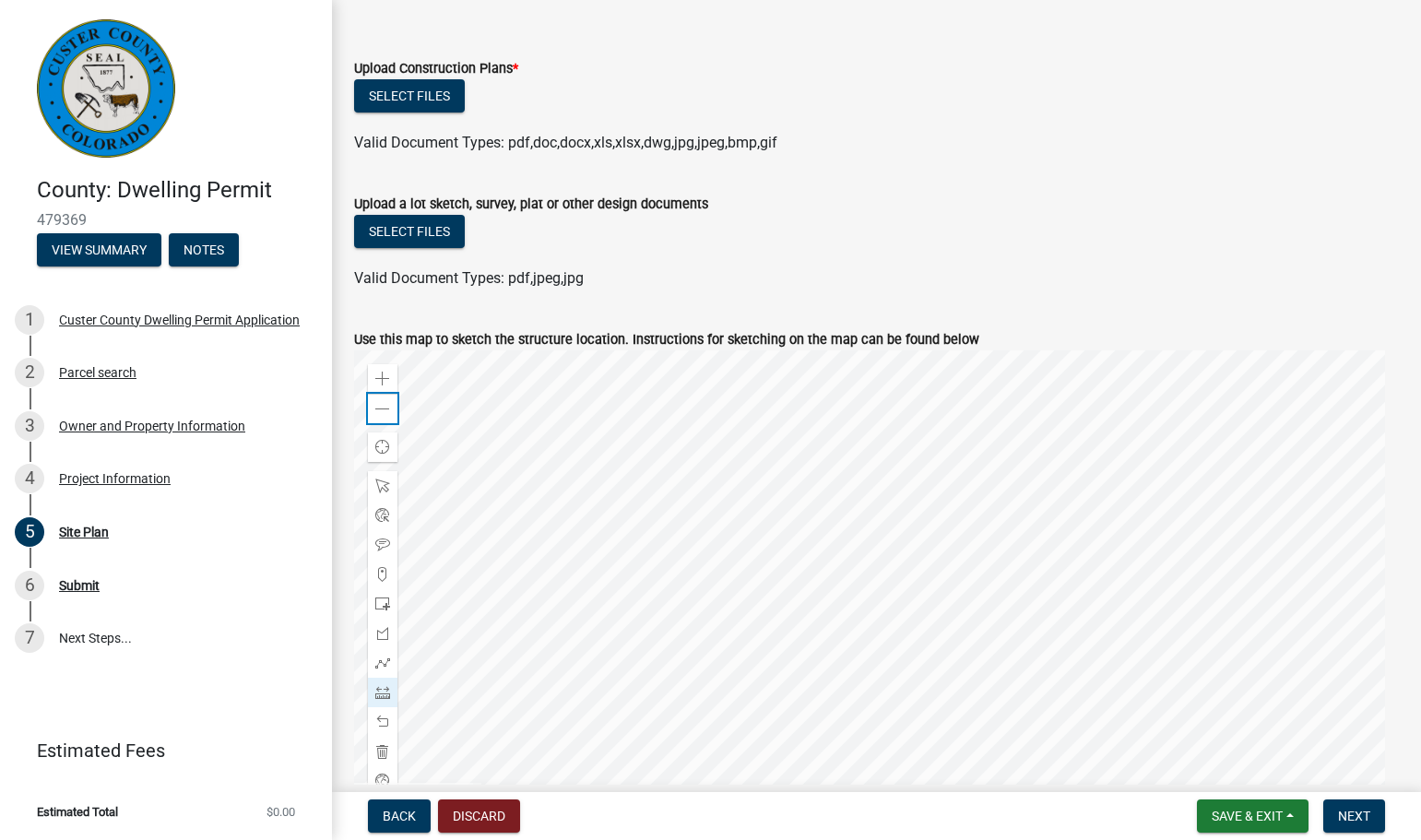
scroll to position [63, 0]
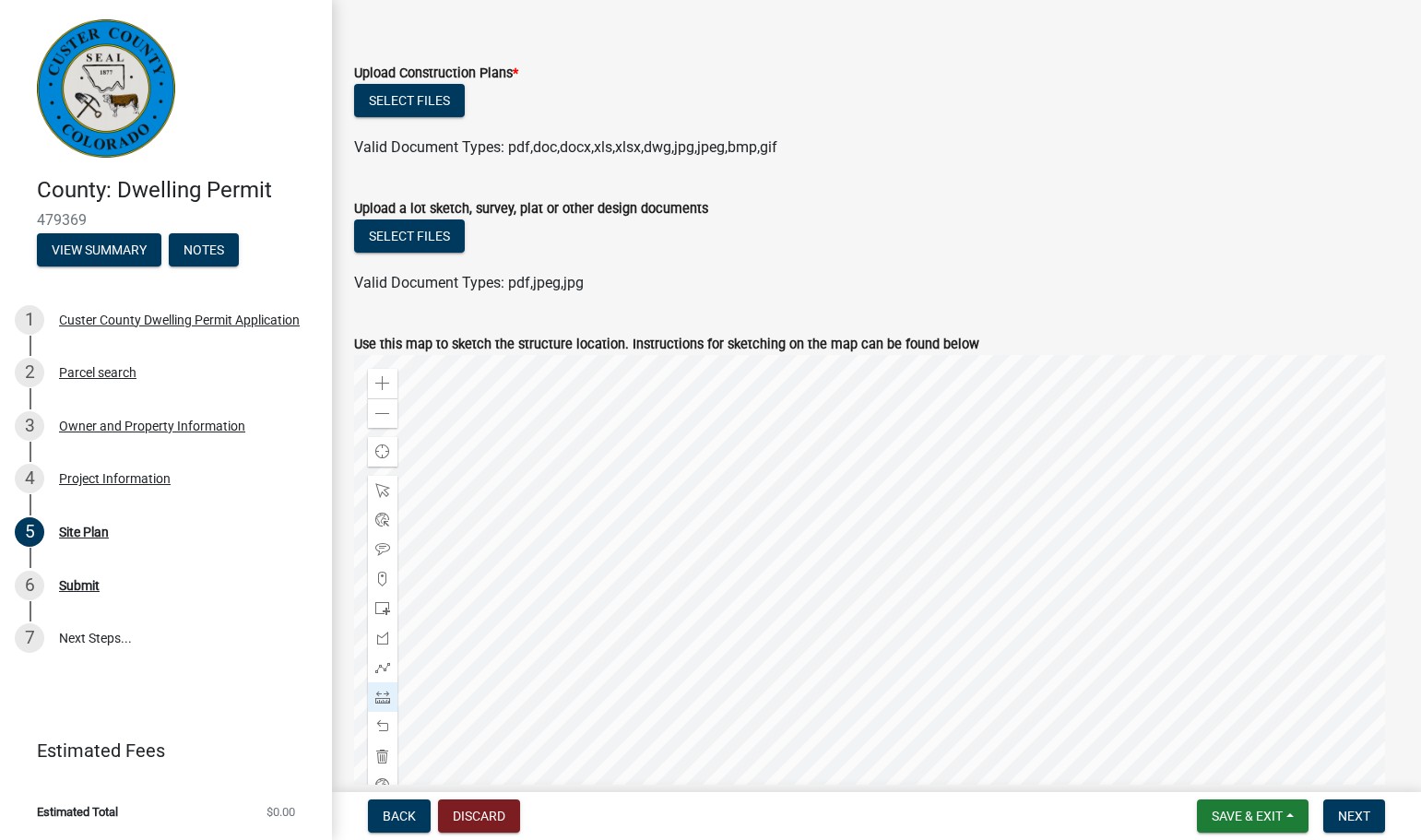
click at [938, 543] on div at bounding box center [876, 585] width 1044 height 461
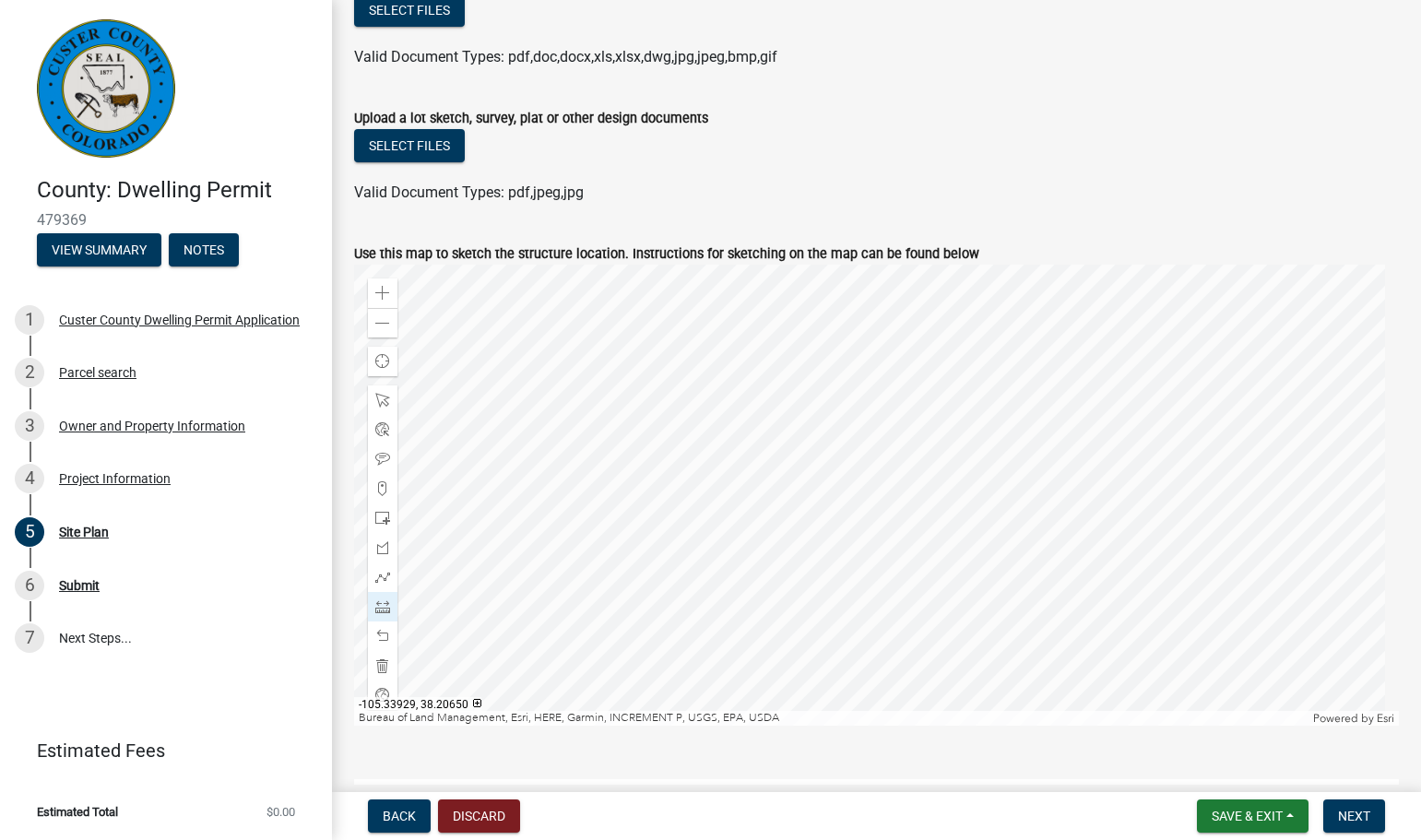
scroll to position [156, 0]
click at [618, 475] on div at bounding box center [876, 493] width 1044 height 461
click at [840, 437] on div at bounding box center [876, 493] width 1044 height 461
click at [770, 516] on div at bounding box center [876, 493] width 1044 height 461
click at [1359, 817] on span "Next" at bounding box center [1354, 815] width 32 height 15
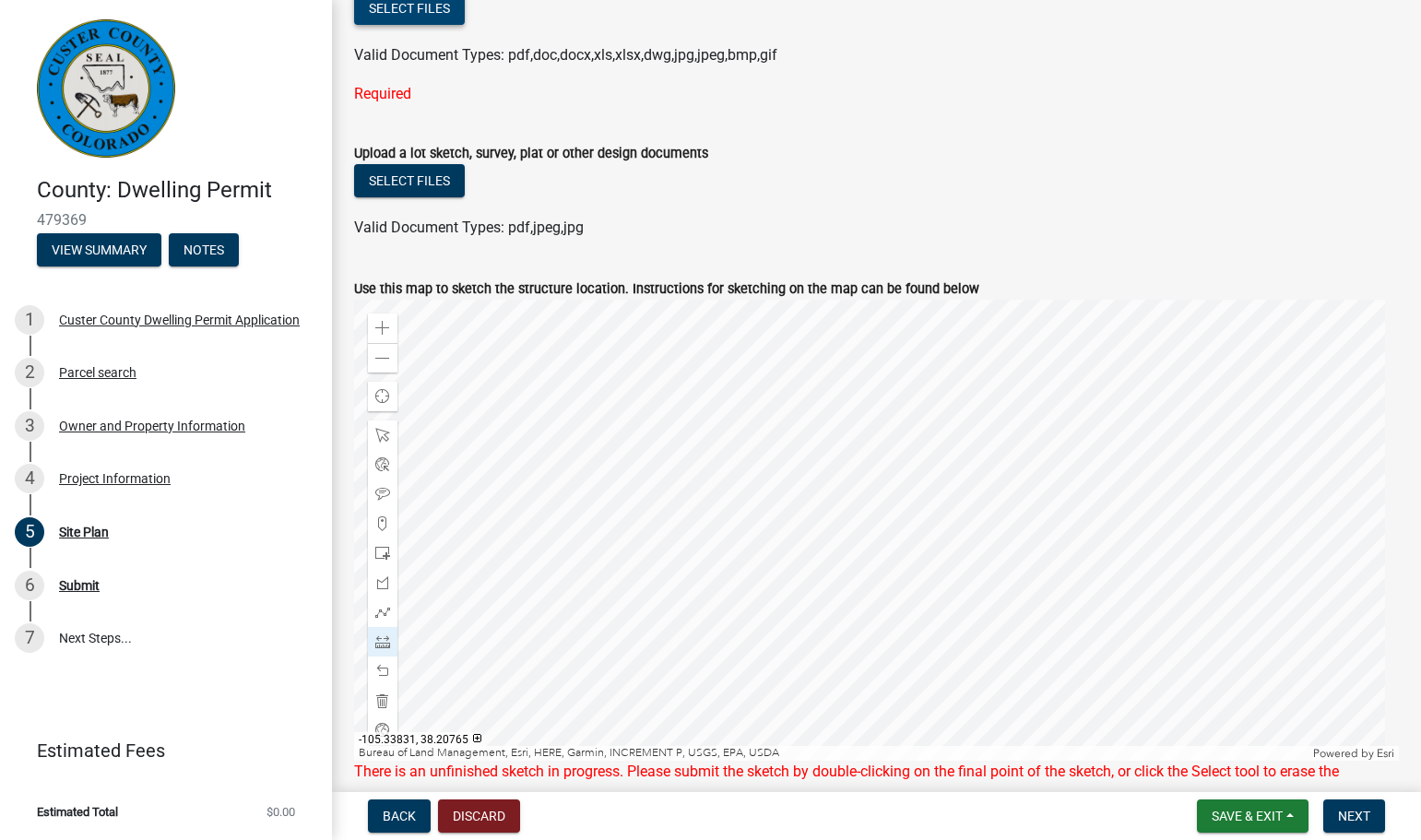
click at [427, 14] on button "Select files" at bounding box center [409, 8] width 110 height 33
